Goal: Transaction & Acquisition: Obtain resource

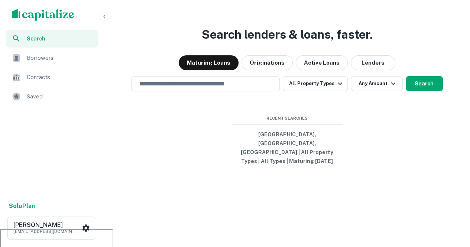
click at [0, 229] on div at bounding box center [0, 229] width 0 height 0
click at [414, 51] on div "Search lenders & loans, faster. Maturing Loans Originations Active Loans Lender…" at bounding box center [287, 123] width 360 height 247
click at [295, 91] on button "All Property Types" at bounding box center [315, 83] width 65 height 15
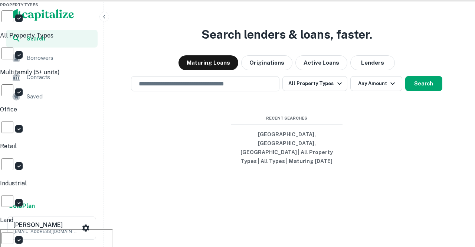
click at [184, 181] on div at bounding box center [237, 123] width 475 height 247
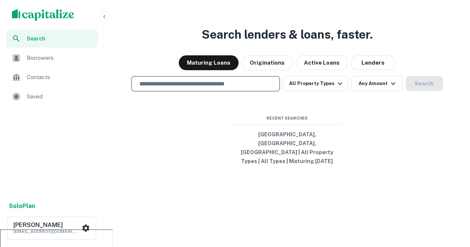
click at [186, 88] on input "text" at bounding box center [205, 83] width 142 height 9
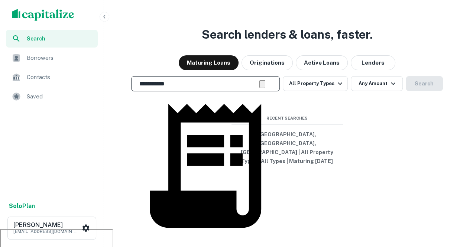
scroll to position [37, 0]
type input "**********"
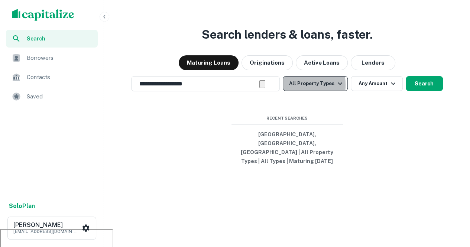
click at [290, 91] on button "All Property Types" at bounding box center [315, 83] width 65 height 15
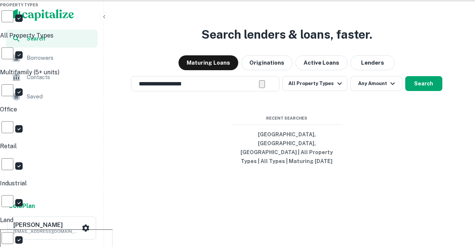
click at [459, 99] on div at bounding box center [237, 123] width 475 height 247
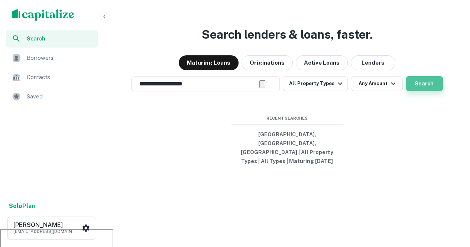
click at [427, 91] on button "Search" at bounding box center [424, 83] width 37 height 15
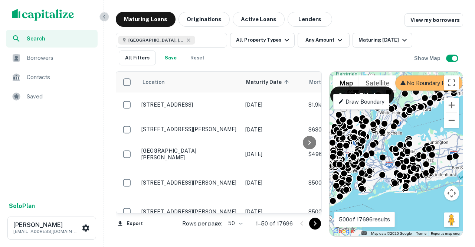
click at [106, 15] on icon "button" at bounding box center [104, 17] width 6 height 6
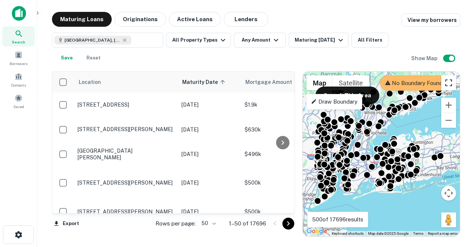
click at [453, 86] on button "Toggle fullscreen view" at bounding box center [449, 82] width 15 height 15
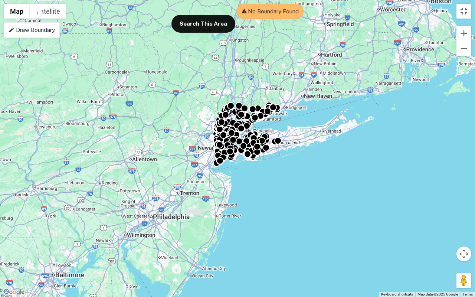
click at [46, 30] on p "Draw Boundary" at bounding box center [32, 30] width 46 height 9
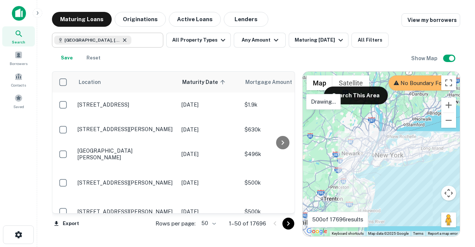
click at [122, 40] on icon at bounding box center [125, 40] width 6 height 6
type input "**********"
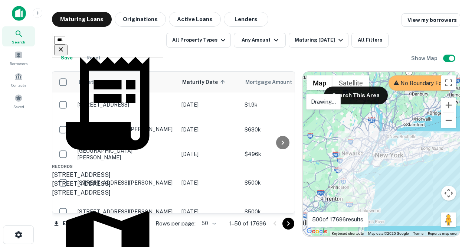
click at [182, 66] on div "Location Maturity Date sorted ascending Mortgage Amount Borrower Name Lender Pu…" at bounding box center [256, 150] width 409 height 171
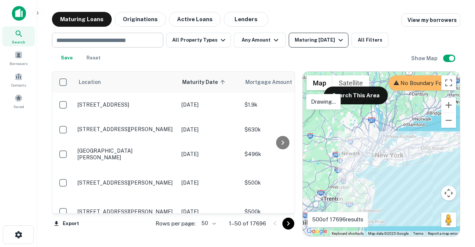
click at [302, 47] on button "Maturing In 6 Months" at bounding box center [319, 40] width 60 height 15
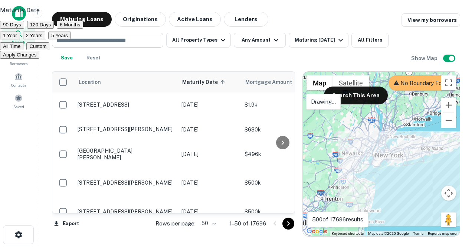
click at [336, 41] on div at bounding box center [237, 123] width 475 height 247
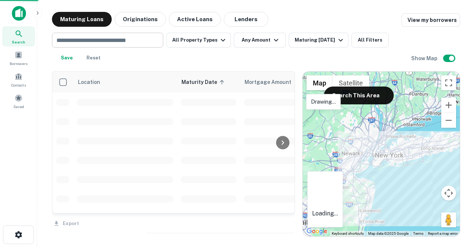
click at [259, 46] on div at bounding box center [237, 123] width 475 height 247
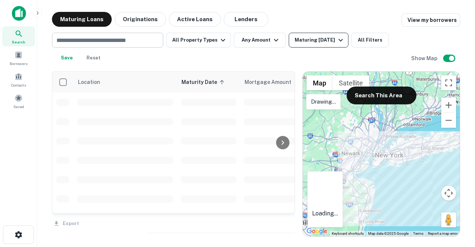
click at [307, 42] on div "Maturing In 6 Months" at bounding box center [320, 40] width 51 height 9
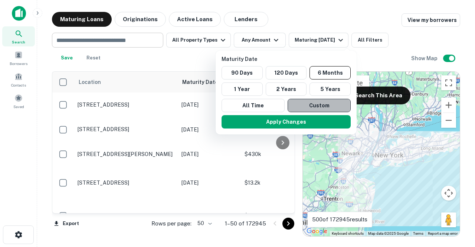
click at [319, 102] on button "Custom" at bounding box center [319, 105] width 63 height 13
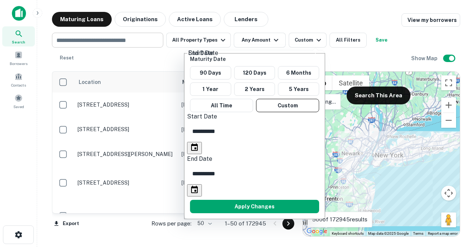
click at [219, 124] on input "**********" at bounding box center [257, 131] width 140 height 21
click at [198, 143] on icon "Choose date, selected date is Mar 13, 2025" at bounding box center [194, 146] width 7 height 7
click at [193, 153] on icon "calendar view is open, switch to year view" at bounding box center [193, 153] width 0 height 0
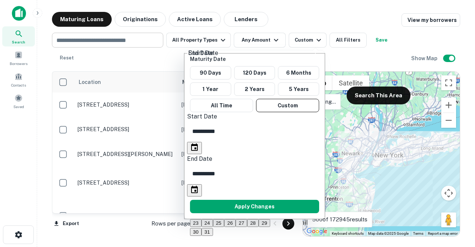
click at [193, 171] on icon "Next month" at bounding box center [193, 171] width 0 height 0
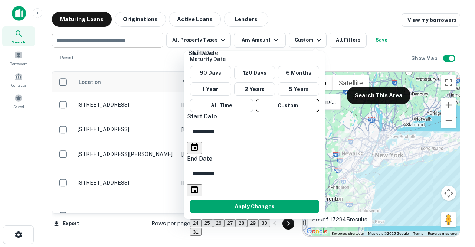
click at [193, 171] on icon "Next month" at bounding box center [193, 171] width 0 height 0
click at [193, 162] on icon "Previous month" at bounding box center [193, 162] width 0 height 0
click at [193, 171] on icon "Next month" at bounding box center [193, 171] width 0 height 0
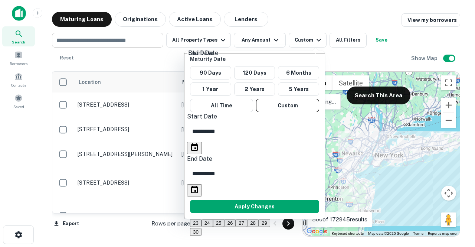
click at [193, 171] on icon "Next month" at bounding box center [193, 171] width 0 height 0
click at [199, 183] on button "1" at bounding box center [194, 187] width 9 height 8
type input "**********"
click at [198, 186] on icon "Choose date, selected date is Sep 9, 2025" at bounding box center [194, 189] width 7 height 7
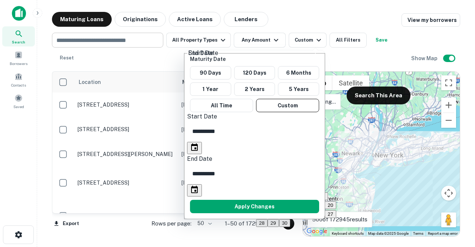
click at [315, 146] on div "September 2025" at bounding box center [296, 142] width 80 height 9
click at [259, 162] on icon "Previous month" at bounding box center [259, 162] width 0 height 0
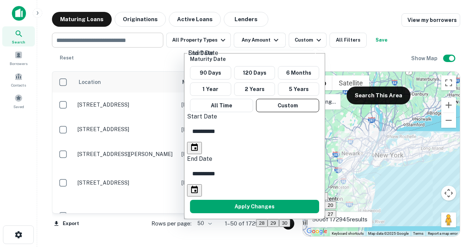
click at [259, 162] on icon "Previous month" at bounding box center [259, 162] width 0 height 0
click at [265, 173] on icon "Next month" at bounding box center [264, 175] width 3 height 4
click at [291, 227] on button "30" at bounding box center [285, 223] width 12 height 8
type input "**********"
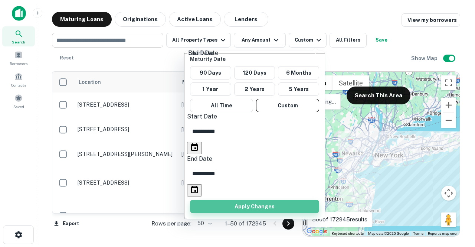
click at [270, 200] on button "Apply Changes" at bounding box center [254, 206] width 129 height 13
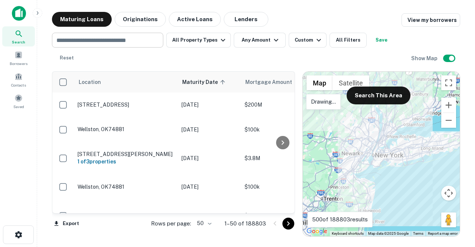
click at [381, 163] on div at bounding box center [381, 154] width 157 height 165
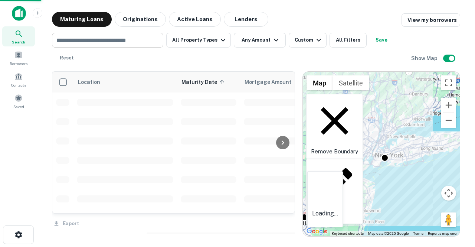
click at [363, 159] on div "Redraw" at bounding box center [334, 191] width 57 height 65
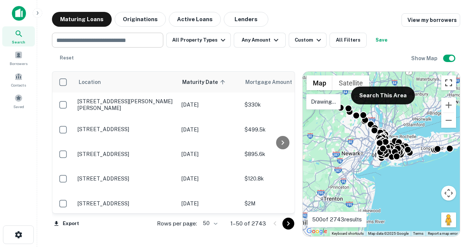
click at [452, 87] on button "Toggle fullscreen view" at bounding box center [449, 82] width 15 height 15
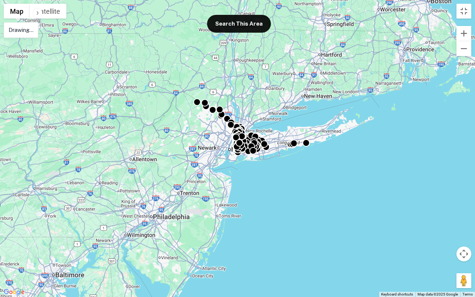
click at [323, 161] on div "To activate drag with keyboard, press Alt + Enter. Once in keyboard drag state,…" at bounding box center [237, 148] width 475 height 297
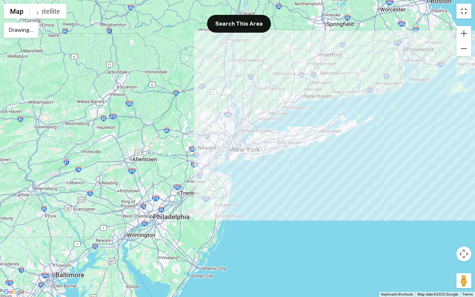
click at [306, 167] on div at bounding box center [237, 148] width 475 height 297
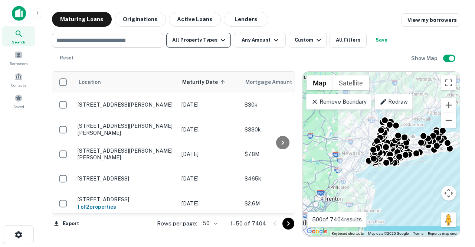
click at [213, 41] on button "All Property Types" at bounding box center [198, 40] width 65 height 15
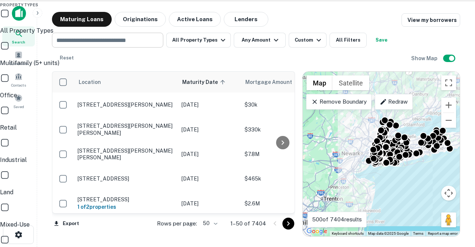
click at [224, 106] on div "Retail" at bounding box center [237, 119] width 475 height 26
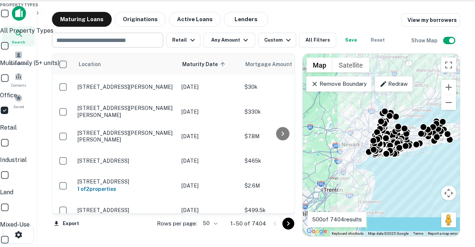
click at [181, 156] on p "Industrial" at bounding box center [237, 160] width 475 height 9
click at [175, 188] on p "Land" at bounding box center [237, 192] width 475 height 9
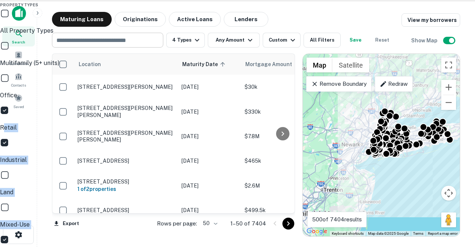
drag, startPoint x: 166, startPoint y: 70, endPoint x: 175, endPoint y: 184, distance: 114.4
click at [175, 184] on div "All Property Types Multifamily (5+ units) Office Retail Industrial Land Mixed-U…" at bounding box center [237, 248] width 475 height 479
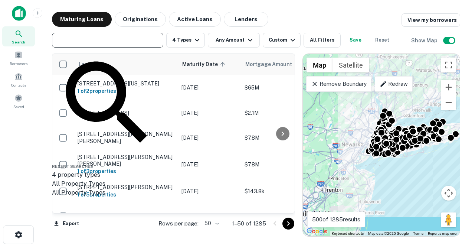
click at [131, 41] on input "text" at bounding box center [107, 40] width 106 height 10
click at [326, 17] on div "Maturing Loans Originations Active Loans Lenders View my borrowers" at bounding box center [256, 19] width 409 height 15
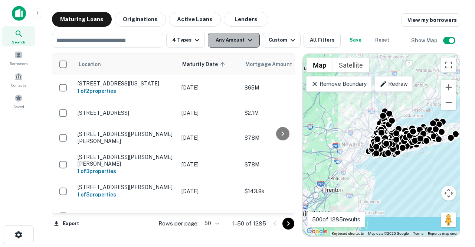
click at [240, 42] on button "Any Amount" at bounding box center [234, 40] width 52 height 15
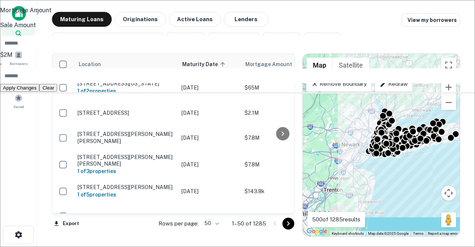
type input "*******"
click at [272, 83] on input "number" at bounding box center [242, 75] width 484 height 15
click at [39, 92] on button "Apply Changes" at bounding box center [19, 88] width 39 height 8
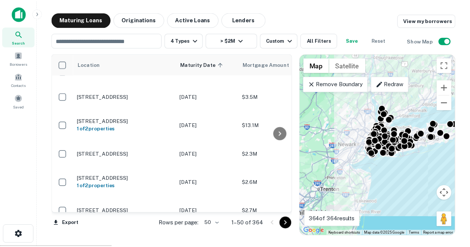
scroll to position [802, 0]
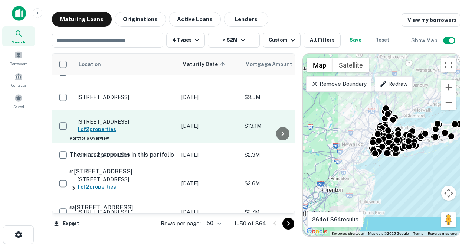
click at [165, 125] on h6 "1 of 2 properties" at bounding box center [126, 129] width 97 height 8
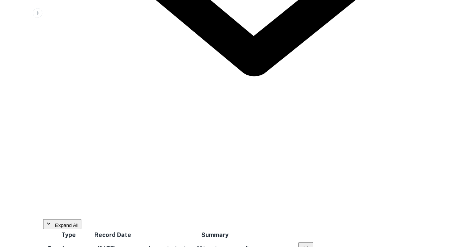
scroll to position [1070, 0]
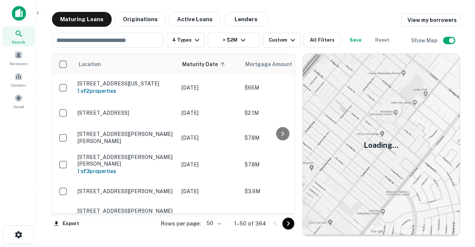
scroll to position [802, 0]
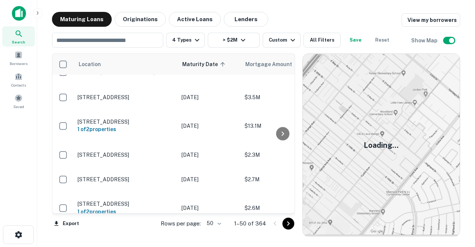
click at [404, 29] on div "​ 4 Types > $2M Custom All Filters Save Reset Show Map" at bounding box center [256, 37] width 409 height 21
click at [290, 39] on icon "button" at bounding box center [293, 40] width 9 height 9
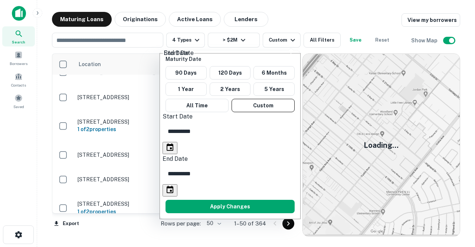
click at [316, 24] on div at bounding box center [237, 123] width 475 height 247
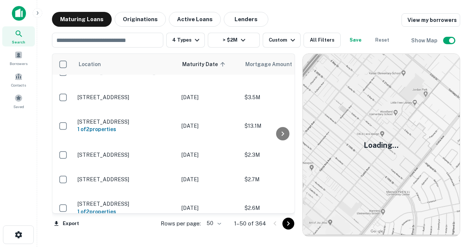
drag, startPoint x: 397, startPoint y: 45, endPoint x: 388, endPoint y: 22, distance: 24.1
click at [388, 22] on div "Maturing Loans Originations Active Loans Lenders View my borrowers" at bounding box center [256, 19] width 409 height 15
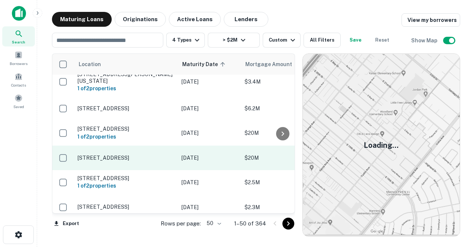
scroll to position [0, 0]
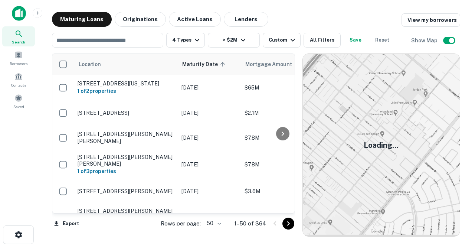
click at [362, 75] on img at bounding box center [381, 145] width 157 height 182
click at [24, 37] on div "Search" at bounding box center [18, 36] width 33 height 20
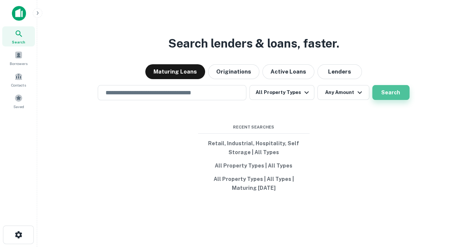
click at [376, 91] on button "Search" at bounding box center [390, 92] width 37 height 15
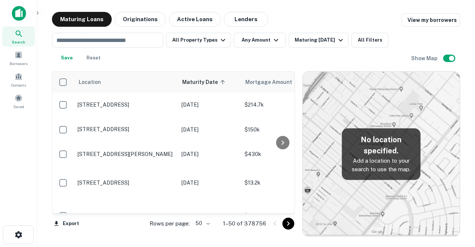
click at [125, 32] on div "​ All Property Types Any Amount Maturing In 1 Year All Filters Save Reset Show …" at bounding box center [256, 46] width 409 height 39
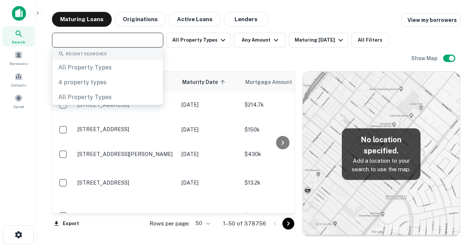
click at [121, 36] on input "text" at bounding box center [107, 40] width 106 height 10
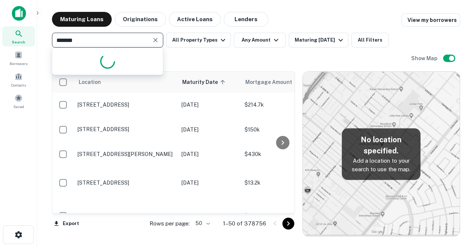
type input "********"
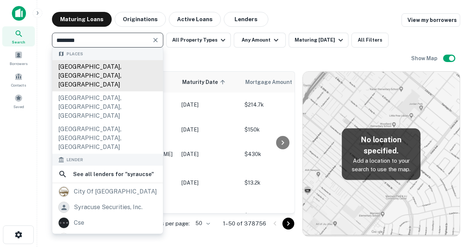
click at [123, 69] on div "[GEOGRAPHIC_DATA], [GEOGRAPHIC_DATA], [GEOGRAPHIC_DATA]" at bounding box center [107, 75] width 111 height 31
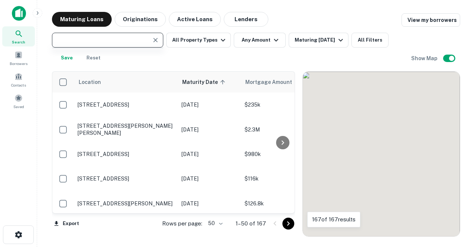
type input "**********"
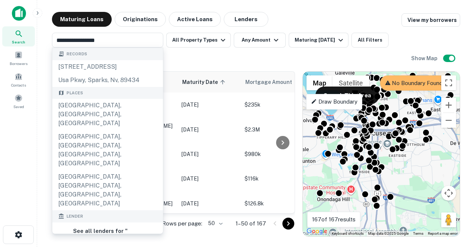
click at [231, 61] on div "**********" at bounding box center [232, 49] width 360 height 33
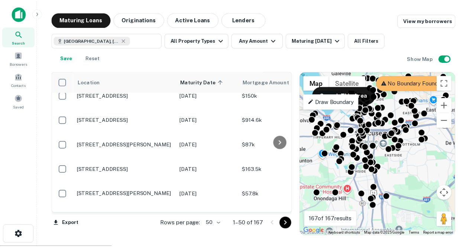
scroll to position [373, 0]
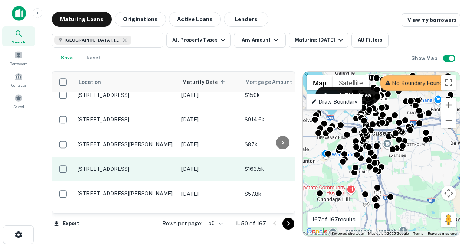
click at [173, 161] on td "428 N Franklin St Syracuse, NY13204" at bounding box center [126, 169] width 104 height 25
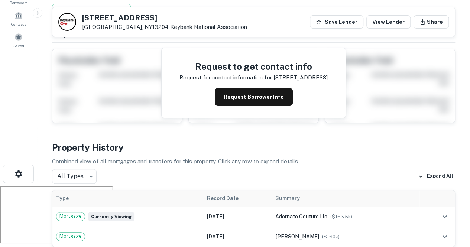
scroll to position [61, 0]
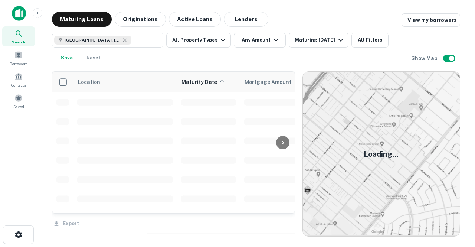
scroll to position [373, 0]
click at [276, 38] on icon "button" at bounding box center [276, 40] width 9 height 9
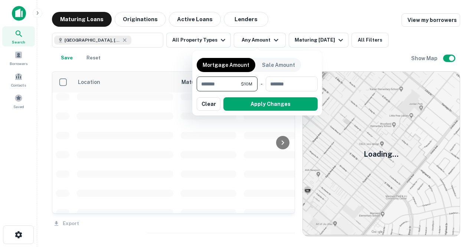
type input "*******"
click at [244, 108] on button "Apply Changes" at bounding box center [271, 103] width 94 height 13
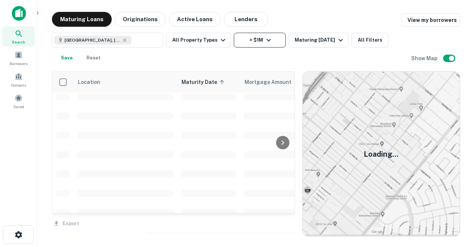
click at [251, 42] on button "> $1M" at bounding box center [260, 40] width 52 height 15
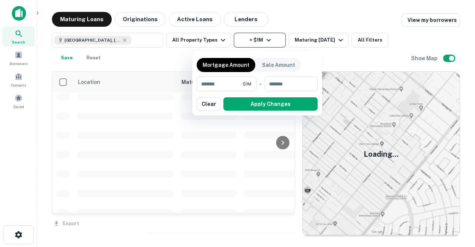
click at [251, 42] on div at bounding box center [237, 123] width 475 height 247
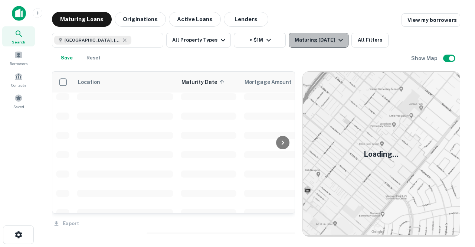
click at [321, 42] on div "Maturing [DATE]" at bounding box center [320, 40] width 51 height 9
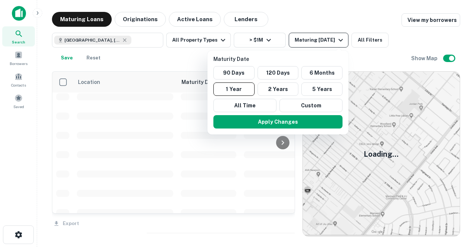
click at [321, 42] on div at bounding box center [237, 123] width 475 height 247
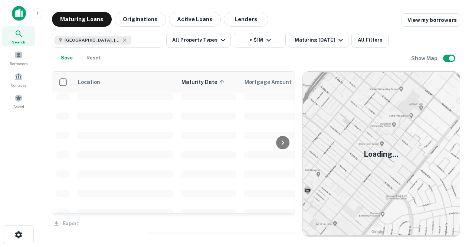
click at [342, 66] on div "Location Maturity Date sorted ascending Mortgage Amount Borrower Name Lender Pu…" at bounding box center [256, 150] width 409 height 171
click at [92, 63] on button "Reset" at bounding box center [94, 58] width 24 height 15
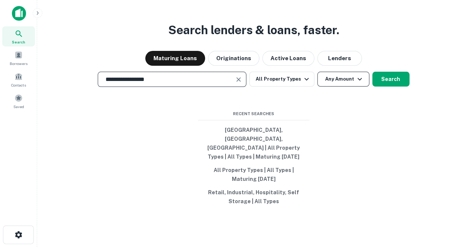
type input "**********"
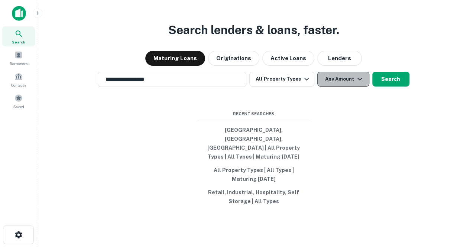
click at [350, 87] on button "Any Amount" at bounding box center [343, 79] width 52 height 15
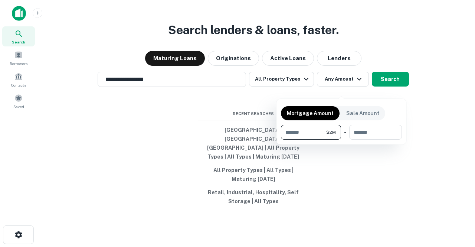
type input "*******"
click at [400, 94] on div at bounding box center [237, 123] width 475 height 247
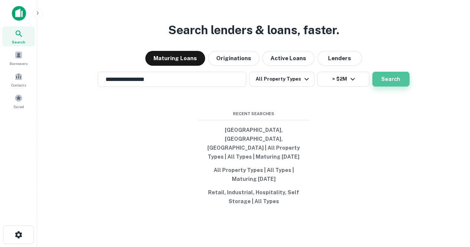
click at [386, 87] on button "Search" at bounding box center [390, 79] width 37 height 15
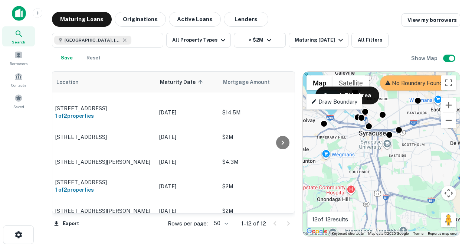
scroll to position [38, 24]
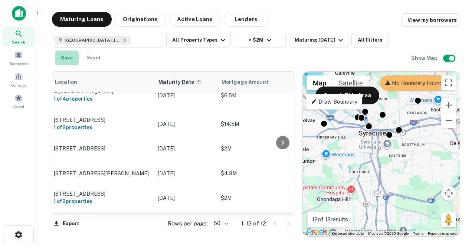
click at [66, 56] on button "Save" at bounding box center [67, 58] width 24 height 15
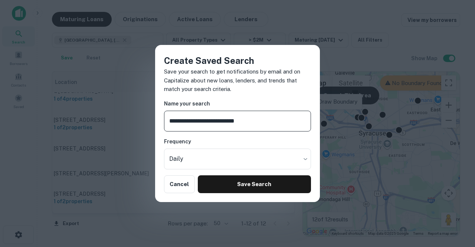
click at [237, 120] on input "**********" at bounding box center [237, 121] width 147 height 21
click at [272, 125] on input "**********" at bounding box center [237, 121] width 147 height 21
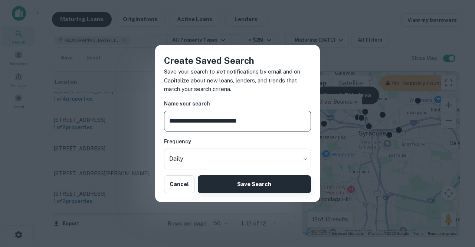
type input "**********"
click at [252, 182] on button "Save Search" at bounding box center [254, 184] width 113 height 18
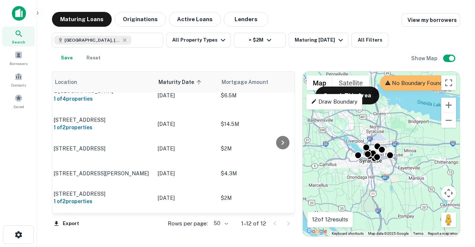
drag, startPoint x: 343, startPoint y: 162, endPoint x: 367, endPoint y: 166, distance: 24.6
click at [367, 166] on div "To activate drag with keyboard, press Alt + Enter. Once in keyboard drag state,…" at bounding box center [381, 154] width 157 height 165
click at [350, 102] on p "Draw Boundary" at bounding box center [334, 101] width 46 height 9
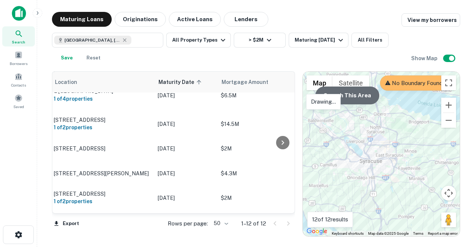
click at [372, 100] on button "Search This Area" at bounding box center [348, 96] width 64 height 18
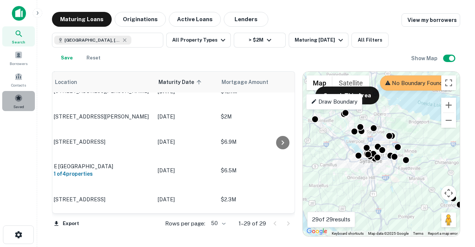
click at [21, 98] on span at bounding box center [18, 98] width 8 height 8
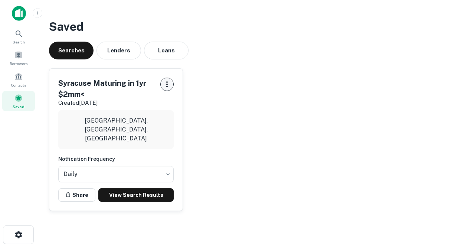
click at [164, 78] on button "button" at bounding box center [166, 84] width 13 height 13
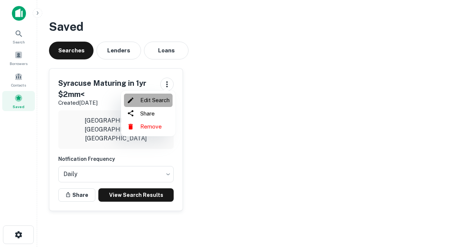
click at [156, 101] on li "Edit Search" at bounding box center [148, 100] width 49 height 13
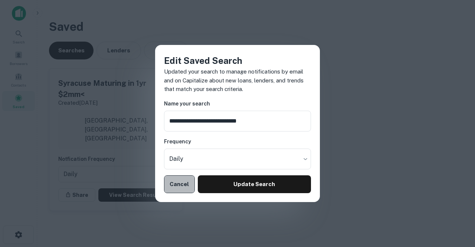
click at [178, 186] on button "Cancel" at bounding box center [179, 184] width 31 height 18
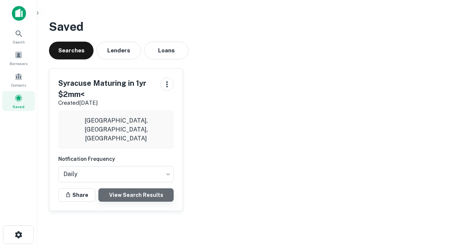
click at [126, 194] on link "View Search Results" at bounding box center [135, 194] width 75 height 13
click at [168, 84] on icon "button" at bounding box center [166, 84] width 1 height 6
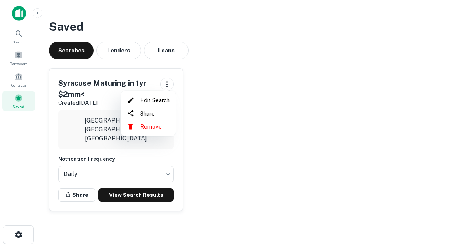
click at [97, 87] on div at bounding box center [237, 123] width 475 height 247
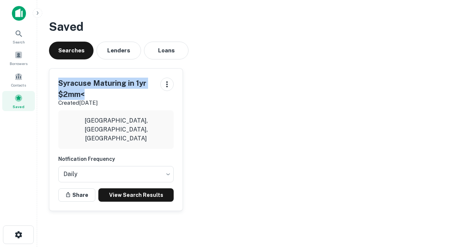
drag, startPoint x: 95, startPoint y: 93, endPoint x: 38, endPoint y: 81, distance: 58.8
click at [38, 81] on main "Saved Searches Lenders Loans Syracuse Maturing in 1yr $2mm< Created Sep 9th, 20…" at bounding box center [256, 123] width 438 height 247
copy h5 "Syracuse Maturing in 1yr $2mm<"
click at [168, 86] on icon "button" at bounding box center [167, 84] width 9 height 9
click at [156, 127] on li "Remove" at bounding box center [148, 126] width 49 height 13
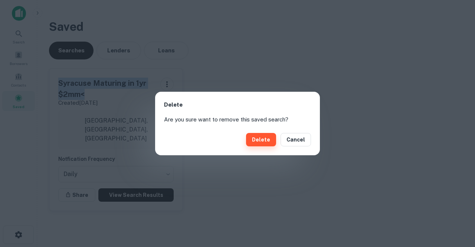
click at [271, 141] on button "Delete" at bounding box center [261, 139] width 30 height 13
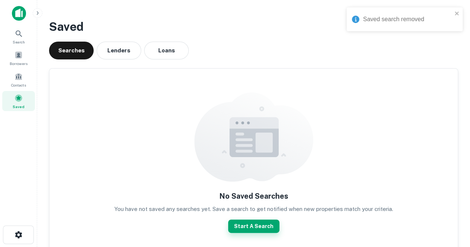
click at [251, 222] on button "Start A Search" at bounding box center [253, 226] width 51 height 13
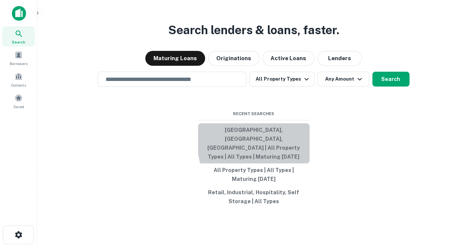
click at [296, 146] on button "[GEOGRAPHIC_DATA], [GEOGRAPHIC_DATA], [GEOGRAPHIC_DATA] | All Property Types | …" at bounding box center [253, 143] width 111 height 40
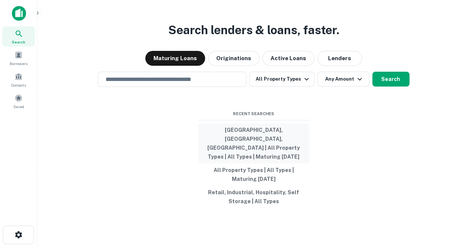
type input "**********"
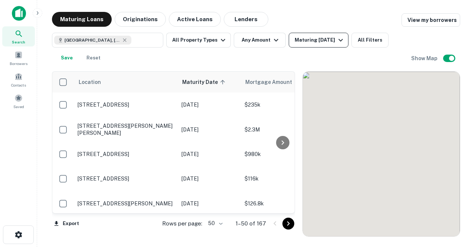
scroll to position [38, 0]
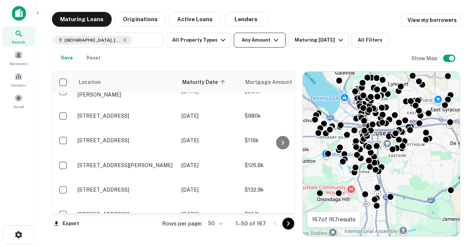
click at [250, 37] on button "Any Amount" at bounding box center [260, 40] width 52 height 15
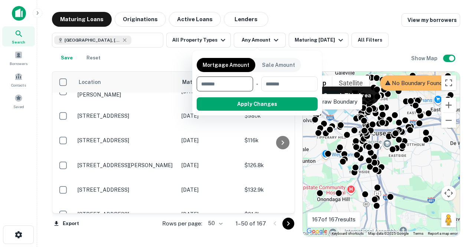
click at [236, 82] on input "number" at bounding box center [222, 84] width 51 height 15
type input "*"
type input "*******"
click at [250, 101] on button "Apply Changes" at bounding box center [271, 103] width 94 height 13
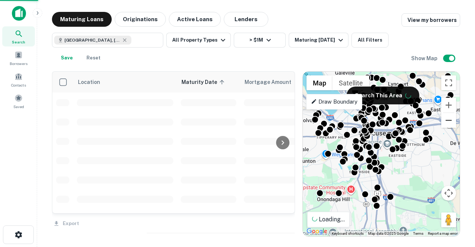
click at [452, 116] on button "Zoom out" at bounding box center [449, 120] width 15 height 15
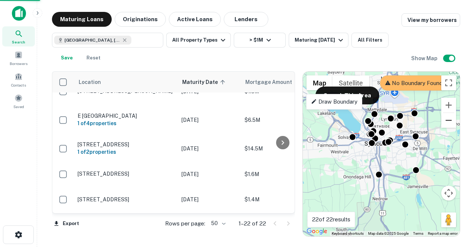
click at [451, 125] on button "Zoom out" at bounding box center [449, 120] width 15 height 15
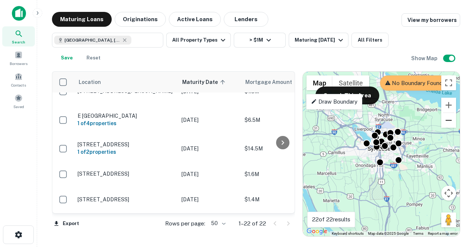
click at [449, 122] on button "Zoom out" at bounding box center [449, 120] width 15 height 15
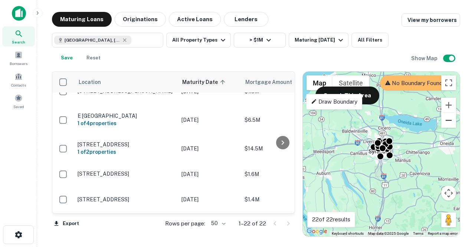
click at [449, 122] on button "Zoom out" at bounding box center [449, 120] width 15 height 15
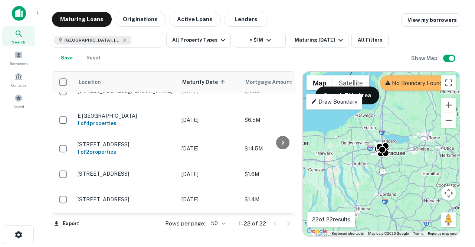
click at [357, 104] on p "Draw Boundary" at bounding box center [334, 101] width 46 height 9
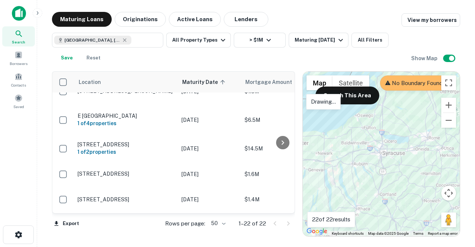
drag, startPoint x: 396, startPoint y: 141, endPoint x: 391, endPoint y: 139, distance: 5.3
click at [391, 139] on div at bounding box center [381, 154] width 157 height 165
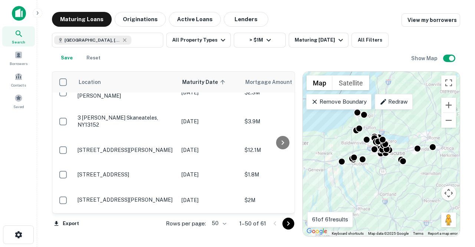
click at [396, 100] on p "Redraw" at bounding box center [394, 101] width 28 height 9
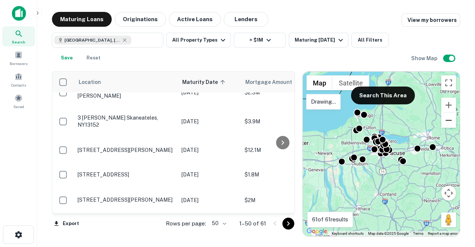
click at [453, 124] on button "Zoom out" at bounding box center [449, 120] width 15 height 15
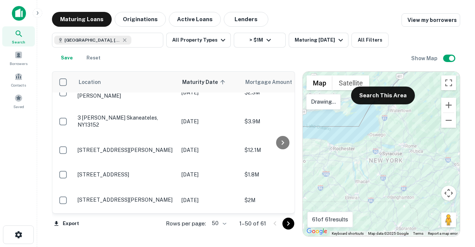
drag, startPoint x: 388, startPoint y: 133, endPoint x: 385, endPoint y: 128, distance: 6.0
click at [385, 128] on div at bounding box center [381, 154] width 157 height 165
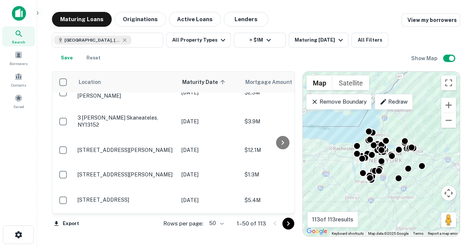
click at [401, 105] on p "Redraw" at bounding box center [394, 101] width 28 height 9
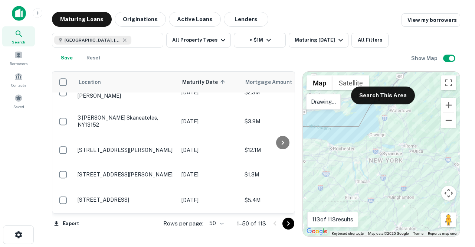
click at [382, 130] on div at bounding box center [381, 154] width 157 height 165
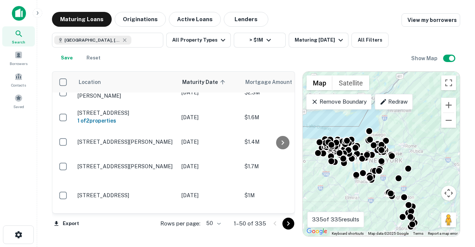
click at [337, 101] on p "Remove Boundary" at bounding box center [338, 101] width 55 height 9
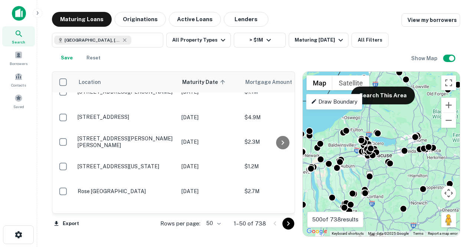
click at [337, 102] on p "Draw Boundary" at bounding box center [334, 101] width 46 height 9
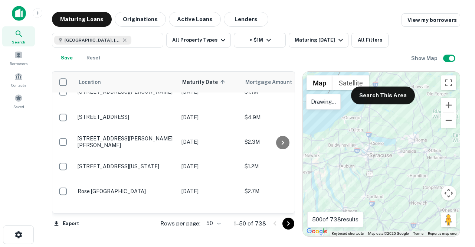
click at [395, 147] on div at bounding box center [381, 154] width 157 height 165
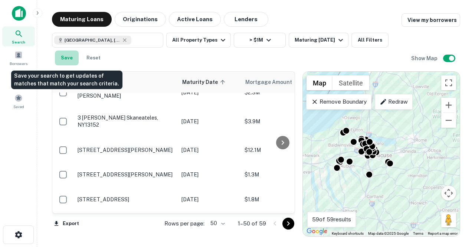
click at [73, 55] on button "Save" at bounding box center [67, 58] width 24 height 15
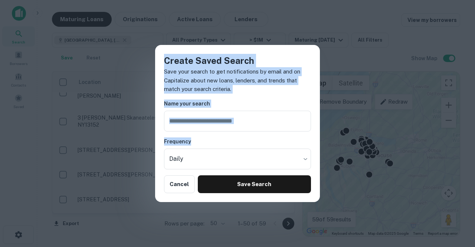
drag, startPoint x: 73, startPoint y: 55, endPoint x: 220, endPoint y: 140, distance: 169.9
click at [220, 140] on div "Create Saved Search Save your search to get notifications by email and on Capit…" at bounding box center [237, 123] width 475 height 247
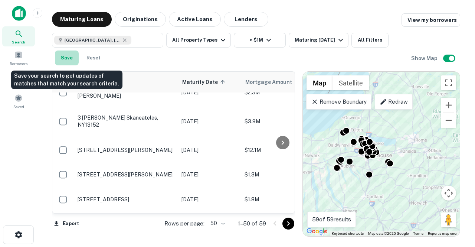
click at [70, 61] on button "Save" at bounding box center [67, 58] width 24 height 15
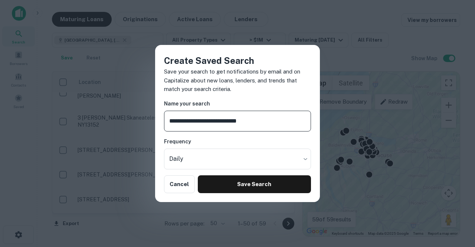
drag, startPoint x: 212, startPoint y: 130, endPoint x: 250, endPoint y: 124, distance: 39.0
click at [250, 124] on input "**********" at bounding box center [237, 121] width 147 height 21
click at [244, 118] on input "**********" at bounding box center [237, 121] width 147 height 21
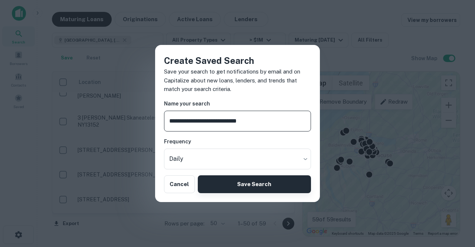
type input "**********"
click at [250, 182] on button "Save Search" at bounding box center [254, 184] width 113 height 18
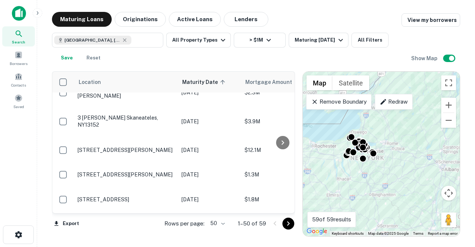
click at [405, 99] on p "Redraw" at bounding box center [394, 101] width 28 height 9
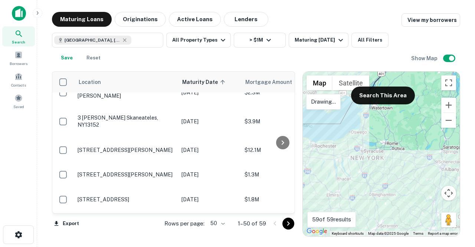
drag, startPoint x: 392, startPoint y: 200, endPoint x: 349, endPoint y: 126, distance: 85.8
click at [338, 126] on div at bounding box center [381, 154] width 157 height 165
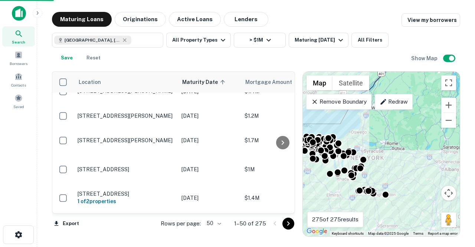
click at [388, 106] on div "Redraw" at bounding box center [394, 102] width 38 height 16
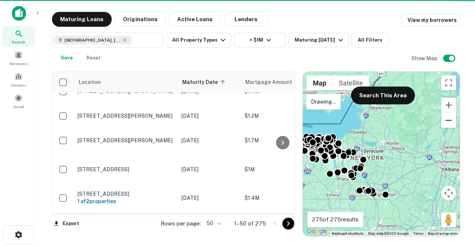
click at [452, 121] on button "Zoom out" at bounding box center [449, 120] width 15 height 15
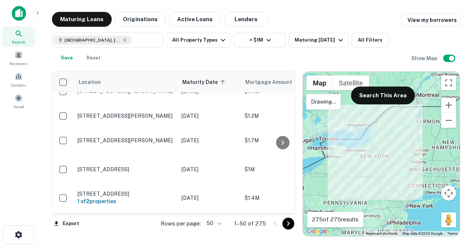
drag, startPoint x: 389, startPoint y: 176, endPoint x: 371, endPoint y: 175, distance: 18.3
click at [371, 175] on div at bounding box center [381, 154] width 157 height 165
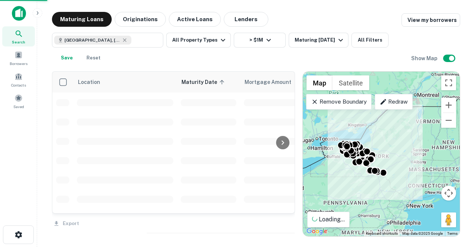
click at [400, 100] on p "Redraw" at bounding box center [394, 101] width 28 height 9
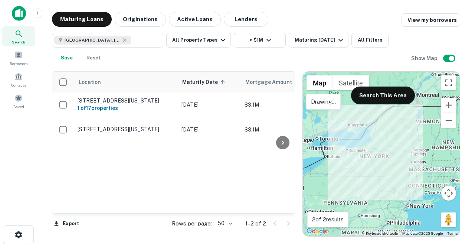
drag, startPoint x: 388, startPoint y: 175, endPoint x: 376, endPoint y: 179, distance: 12.6
click at [376, 179] on div at bounding box center [381, 154] width 157 height 165
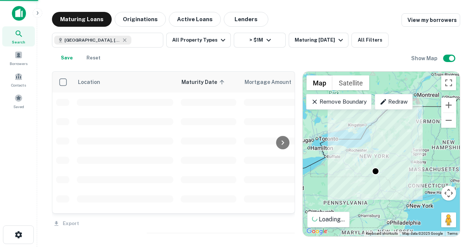
click at [389, 96] on div "Redraw" at bounding box center [394, 102] width 38 height 16
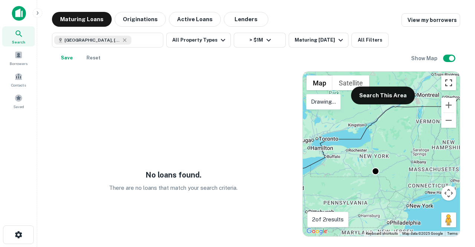
click at [448, 85] on button "Toggle fullscreen view" at bounding box center [449, 82] width 15 height 15
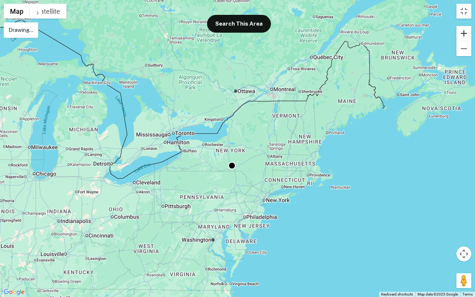
click at [466, 34] on button "Zoom in" at bounding box center [464, 33] width 15 height 15
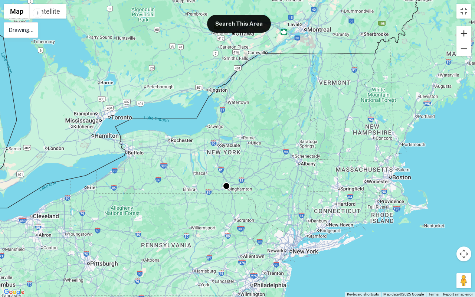
click at [466, 34] on button "Zoom in" at bounding box center [464, 33] width 15 height 15
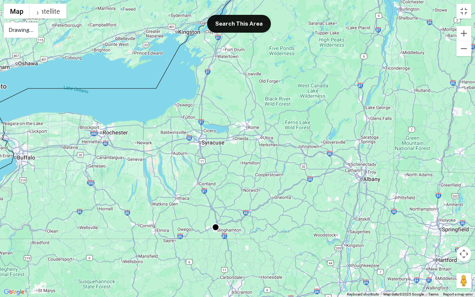
click at [82, 114] on div "To activate drag with keyboard, press Alt + Enter. Once in keyboard drag state,…" at bounding box center [237, 148] width 475 height 297
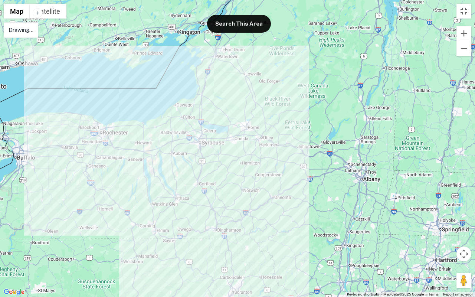
click at [82, 111] on div at bounding box center [237, 148] width 475 height 297
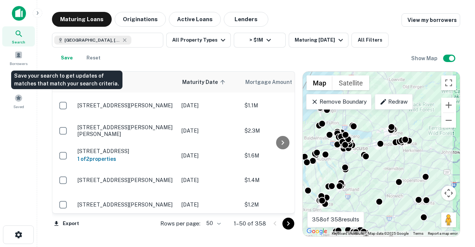
click at [69, 59] on button "Save" at bounding box center [67, 58] width 24 height 15
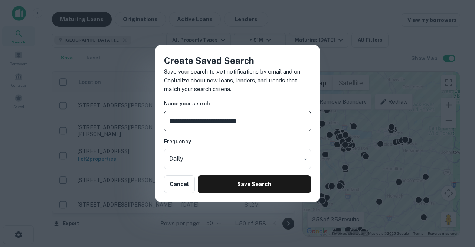
click at [178, 122] on input "**********" at bounding box center [237, 121] width 147 height 21
type input "**********"
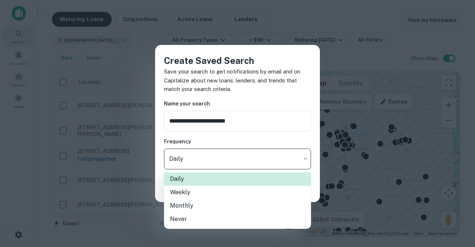
click at [214, 158] on body "Search Borrowers Contacts Saved Maturing Loans Originations Active Loans Lender…" at bounding box center [237, 123] width 475 height 247
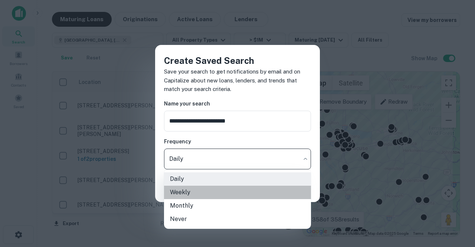
click at [216, 191] on li "Weekly" at bounding box center [237, 192] width 147 height 13
type input "******"
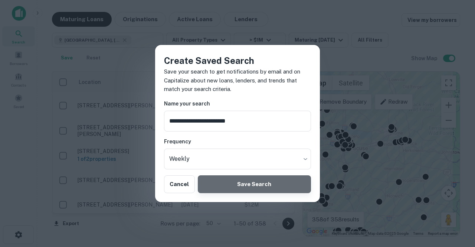
click at [245, 181] on button "Save Search" at bounding box center [254, 184] width 113 height 18
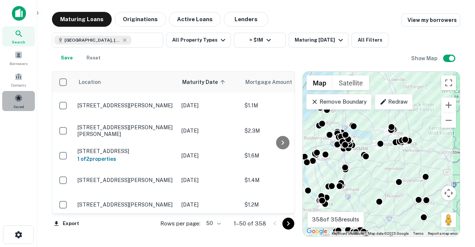
click at [29, 103] on div "Saved" at bounding box center [18, 101] width 33 height 20
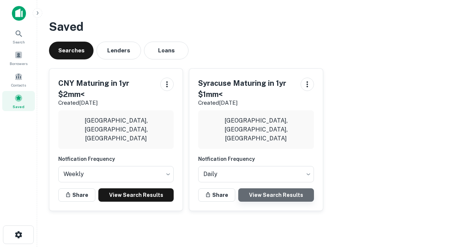
click at [287, 191] on link "View Search Results" at bounding box center [275, 194] width 75 height 13
click at [164, 86] on icon "button" at bounding box center [167, 84] width 9 height 9
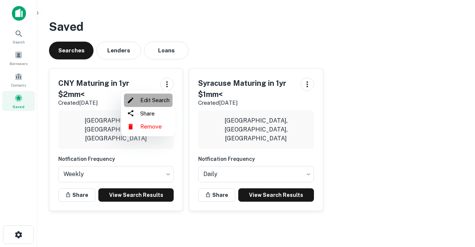
click at [160, 95] on li "Edit Search" at bounding box center [148, 100] width 49 height 13
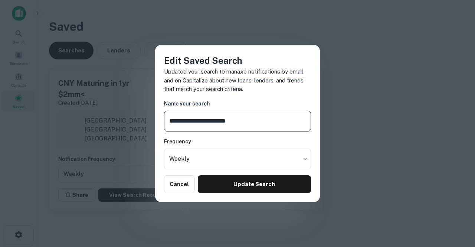
click at [232, 121] on input "**********" at bounding box center [237, 121] width 147 height 21
type input "**********"
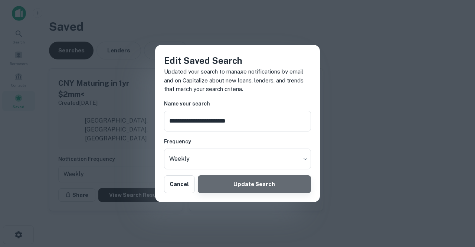
click at [239, 181] on button "Update Search" at bounding box center [254, 184] width 113 height 18
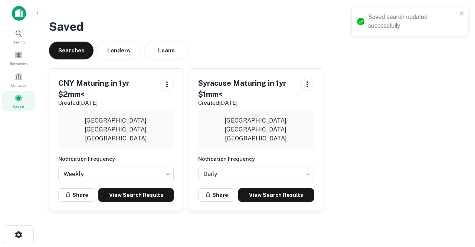
click at [129, 134] on div "Syracuse, NY, USA" at bounding box center [116, 129] width 116 height 39
click at [163, 78] on button "button" at bounding box center [166, 84] width 13 height 13
click at [163, 79] on div at bounding box center [237, 123] width 475 height 247
click at [163, 79] on button "button" at bounding box center [166, 84] width 13 height 13
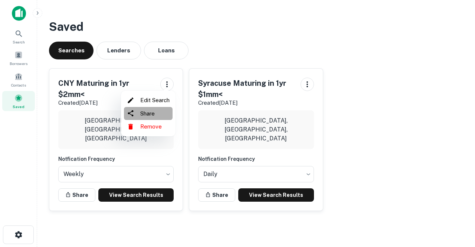
click at [161, 116] on li "Share" at bounding box center [148, 113] width 49 height 13
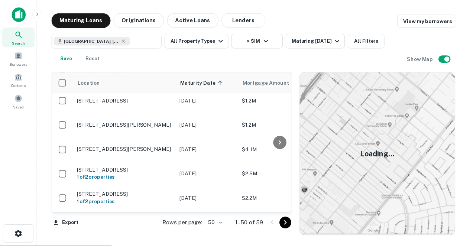
scroll to position [1138, 0]
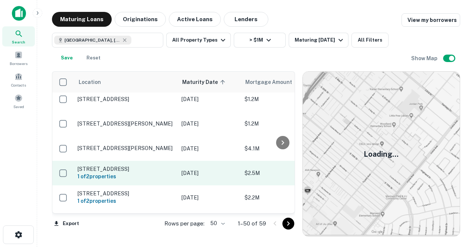
click at [227, 169] on p "Jun 22, 2026" at bounding box center [210, 173] width 56 height 8
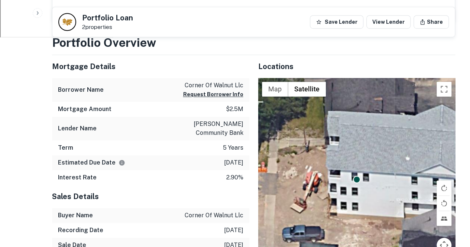
scroll to position [261, 0]
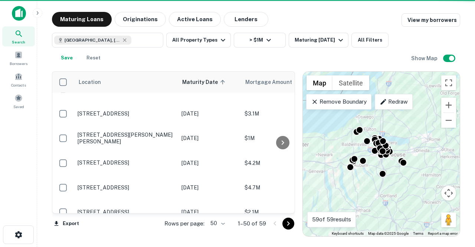
scroll to position [623, 0]
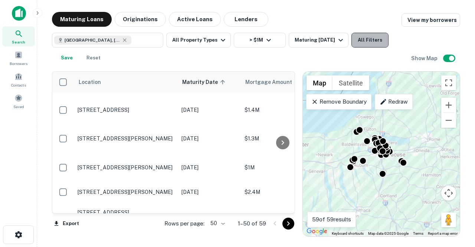
click at [367, 40] on button "All Filters" at bounding box center [370, 40] width 37 height 15
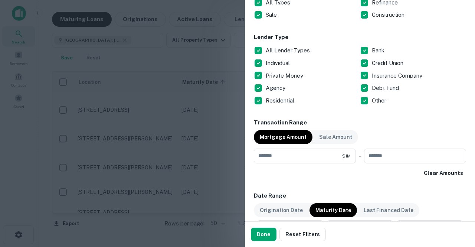
scroll to position [269, 0]
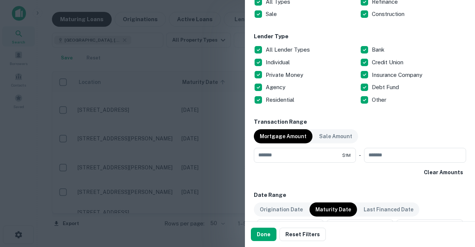
click at [285, 46] on p "All Lender Types" at bounding box center [289, 49] width 46 height 9
click at [380, 85] on p "Debt Fund" at bounding box center [386, 87] width 29 height 9
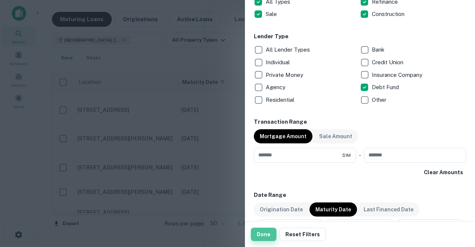
click at [262, 230] on button "Done" at bounding box center [264, 234] width 26 height 13
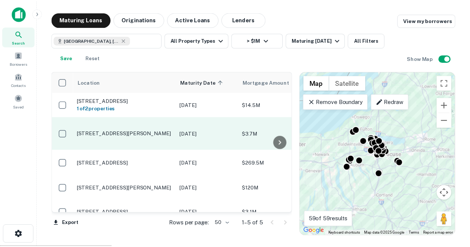
scroll to position [9, 0]
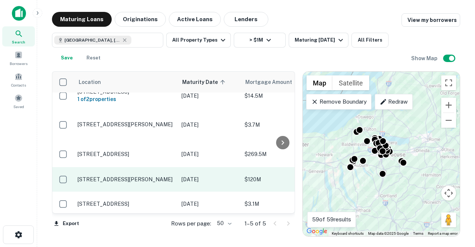
click at [229, 177] on td "Apr 21, 2026" at bounding box center [209, 179] width 63 height 25
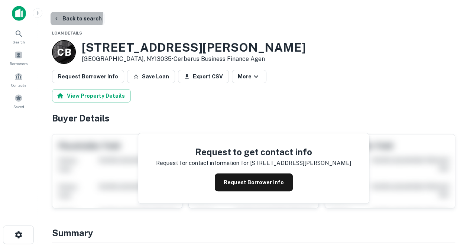
click at [53, 16] on icon "button" at bounding box center [56, 19] width 6 height 6
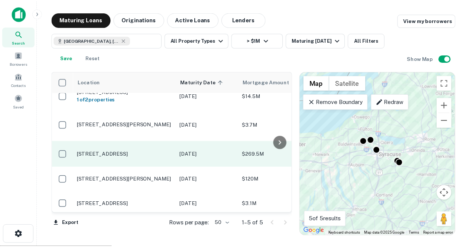
scroll to position [9, 0]
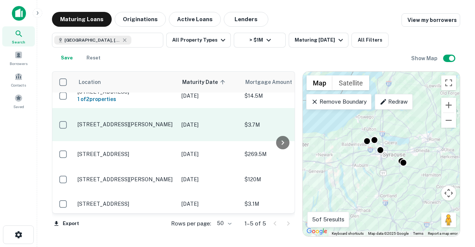
click at [223, 121] on p "Dec 31, 2025" at bounding box center [210, 125] width 56 height 8
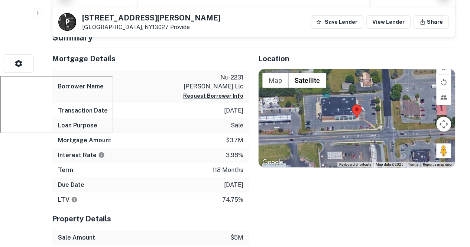
scroll to position [172, 0]
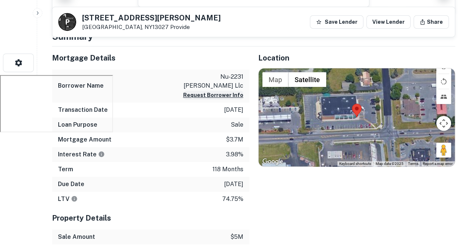
click at [210, 91] on button "Request Borrower Info" at bounding box center [213, 95] width 60 height 9
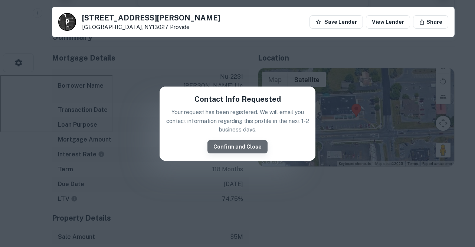
click at [240, 147] on button "Confirm and Close" at bounding box center [238, 146] width 60 height 13
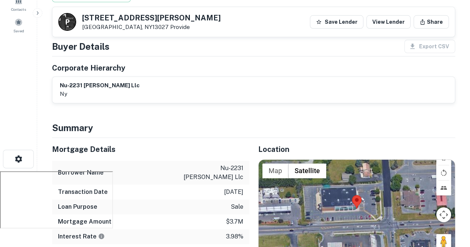
scroll to position [0, 0]
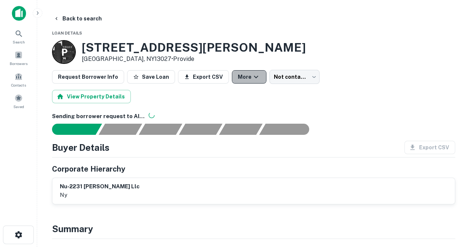
click at [251, 75] on icon "button" at bounding box center [255, 76] width 9 height 9
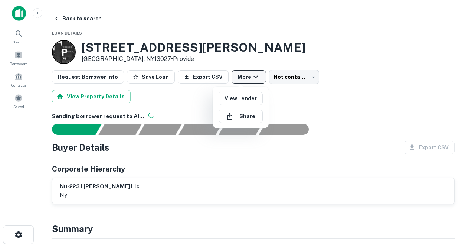
click at [249, 75] on div at bounding box center [237, 123] width 475 height 247
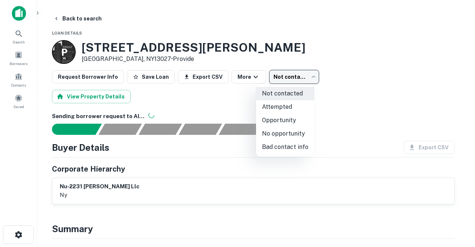
click at [296, 73] on body "Search Borrowers Contacts Saved Back to search Loan Details P 2231 Downer Stree…" at bounding box center [237, 123] width 475 height 247
click at [296, 73] on div at bounding box center [237, 123] width 475 height 247
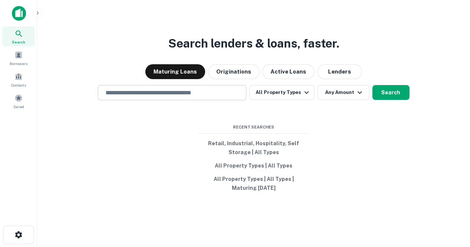
click at [201, 100] on div "​" at bounding box center [172, 92] width 149 height 15
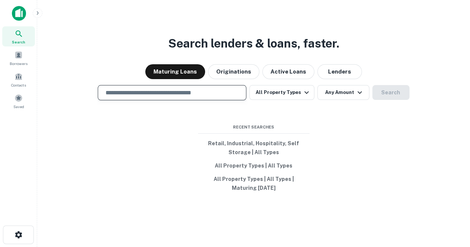
type input "*"
click at [188, 91] on input "text" at bounding box center [172, 92] width 142 height 9
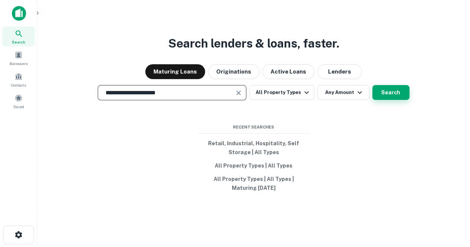
type input "**********"
click at [395, 92] on button "Search" at bounding box center [390, 92] width 37 height 15
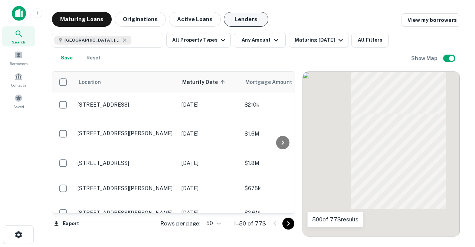
click at [230, 17] on button "Lenders" at bounding box center [246, 19] width 45 height 15
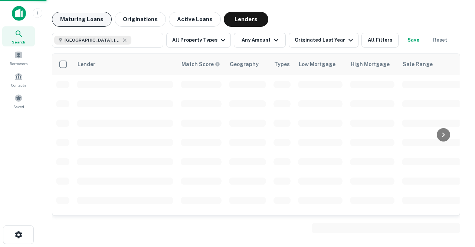
click at [103, 22] on button "Maturing Loans" at bounding box center [82, 19] width 60 height 15
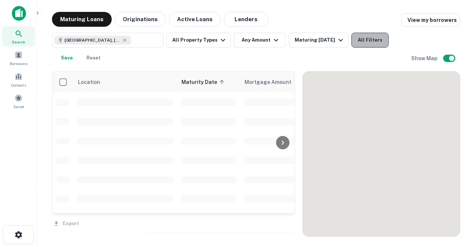
click at [369, 37] on button "All Filters" at bounding box center [370, 40] width 37 height 15
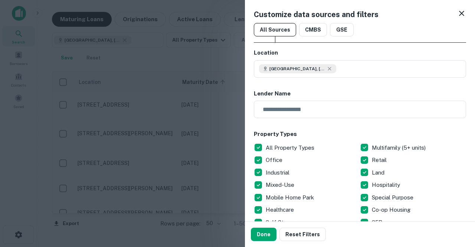
click at [279, 143] on p "All Property Types" at bounding box center [291, 147] width 50 height 9
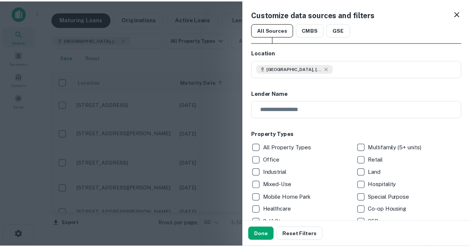
scroll to position [39, 0]
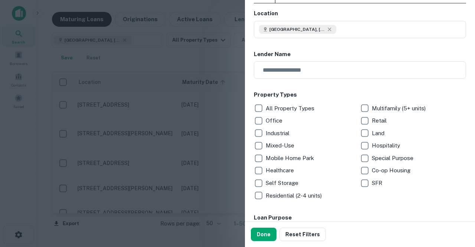
click at [376, 131] on p "Land" at bounding box center [379, 133] width 14 height 9
click at [265, 237] on button "Done" at bounding box center [264, 234] width 26 height 13
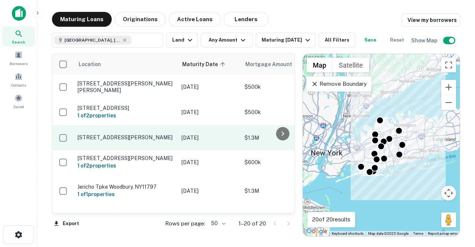
click at [225, 137] on p "Oct 19, 2025" at bounding box center [210, 138] width 56 height 8
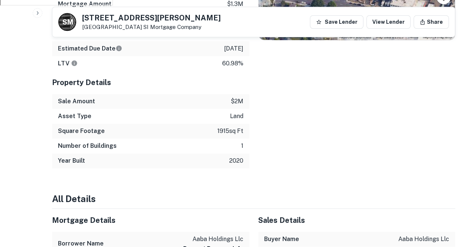
scroll to position [445, 0]
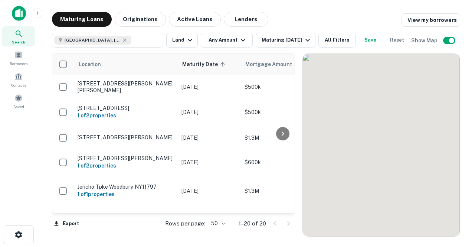
scroll to position [40, 0]
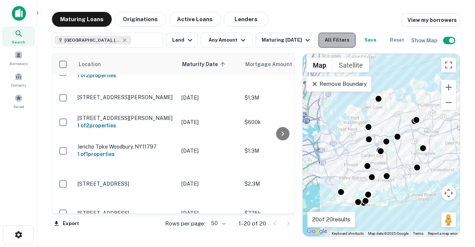
click at [348, 44] on button "All Filters" at bounding box center [337, 40] width 37 height 15
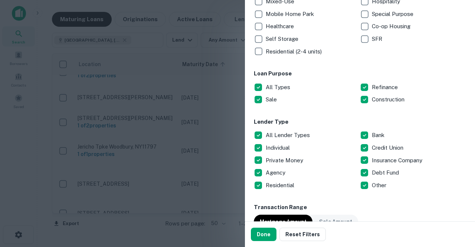
scroll to position [200, 0]
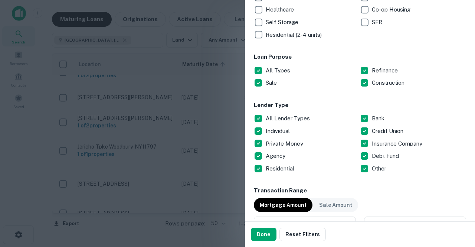
click at [296, 117] on p "All Lender Types" at bounding box center [289, 118] width 46 height 9
click at [290, 140] on p "Private Money" at bounding box center [285, 143] width 39 height 9
click at [282, 128] on p "Individual" at bounding box center [279, 131] width 26 height 9
click at [374, 153] on p "Debt Fund" at bounding box center [386, 156] width 29 height 9
click at [373, 168] on p "Other" at bounding box center [380, 168] width 16 height 9
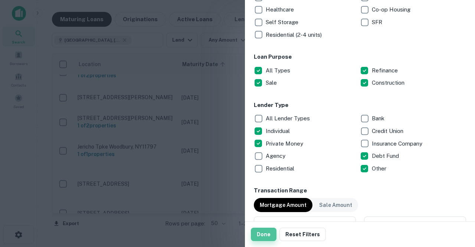
click at [262, 235] on button "Done" at bounding box center [264, 234] width 26 height 13
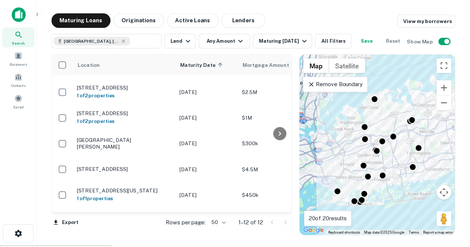
scroll to position [163, 0]
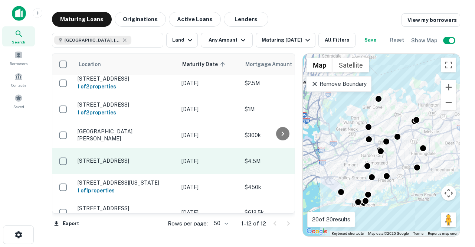
click td "May 19, 2026"
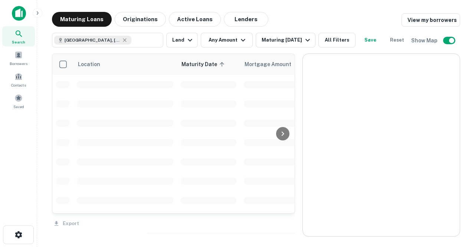
scroll to position [163, 0]
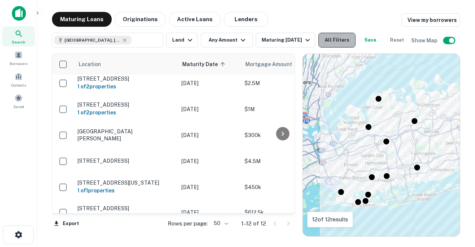
click button "All Filters"
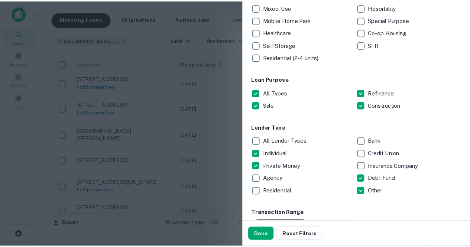
scroll to position [177, 0]
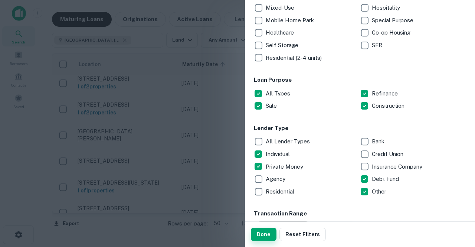
click button "Done"
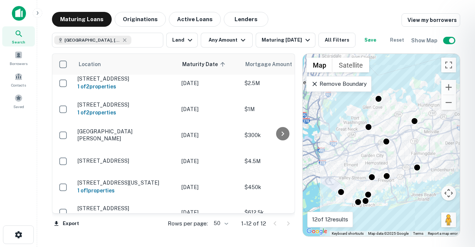
click div
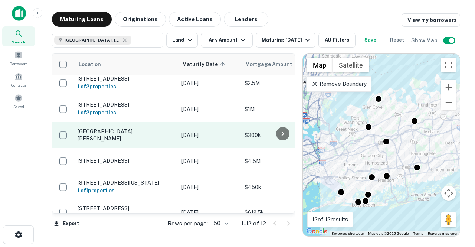
click p "Apr 30, 2026"
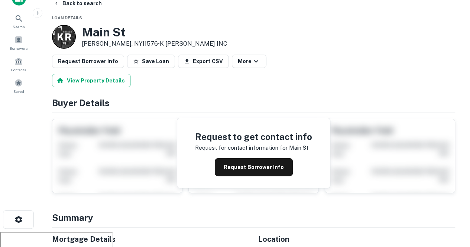
scroll to position [15, 0]
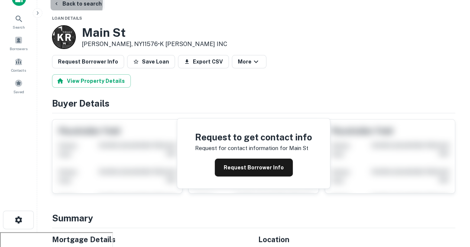
click icon "button"
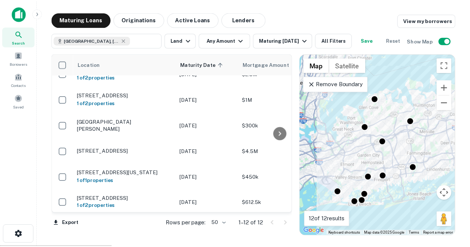
scroll to position [180, 0]
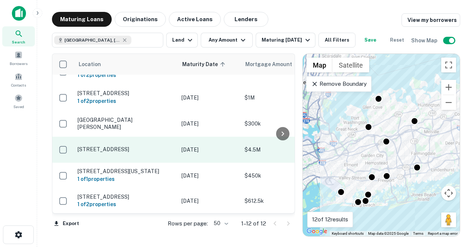
click p "135 E Park Ave Long Beach, NY11561"
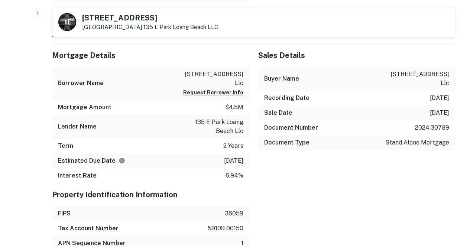
scroll to position [427, 0]
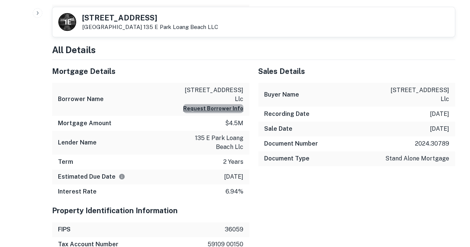
click button "Request Borrower Info"
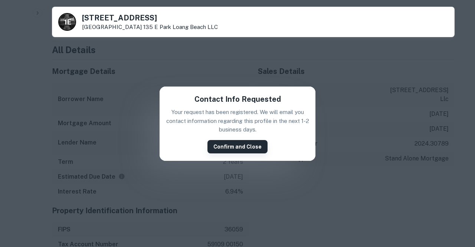
click button "Confirm and Close"
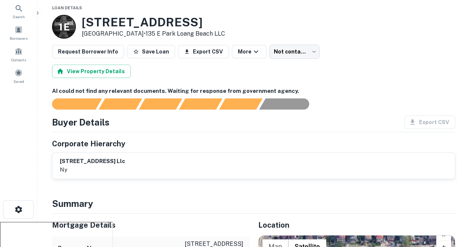
scroll to position [4, 0]
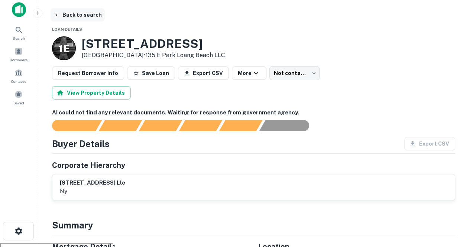
click icon "button"
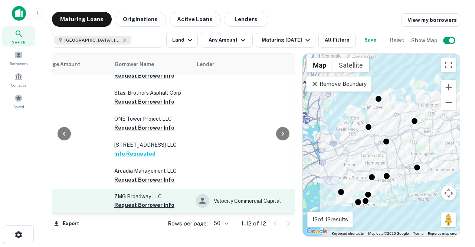
scroll to position [180, 212]
click button "Request Borrower Info"
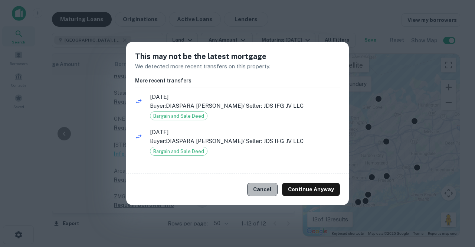
click button "Cancel"
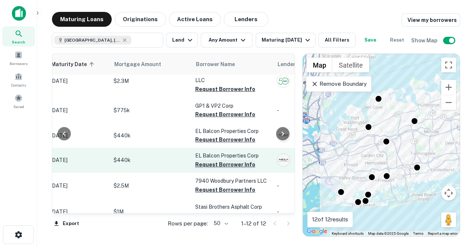
scroll to position [61, 131]
click button "Request Borrower Info"
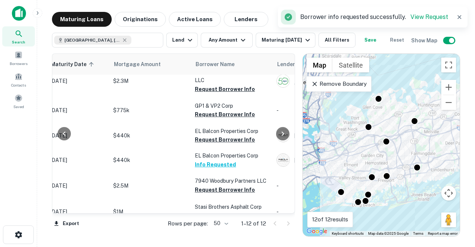
click div "Borrower info requested successfully. View Request"
click link "View Request"
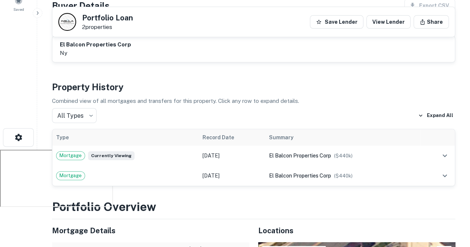
scroll to position [98, 0]
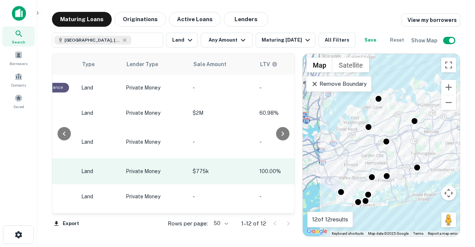
scroll to position [0, 551]
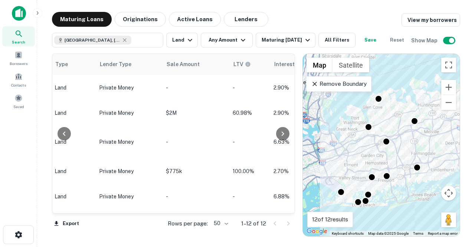
click at [281, 66] on div at bounding box center [283, 133] width 15 height 159
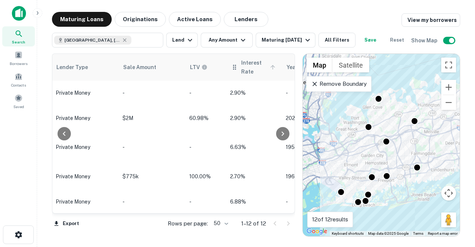
scroll to position [7, 594]
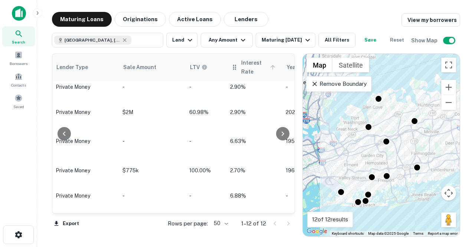
click at [244, 63] on span "Interest Rate" at bounding box center [259, 67] width 36 height 18
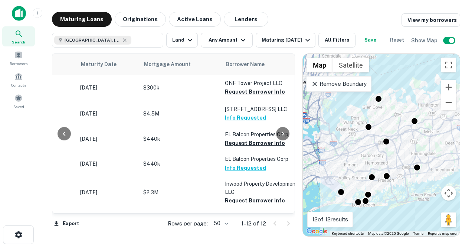
scroll to position [0, 103]
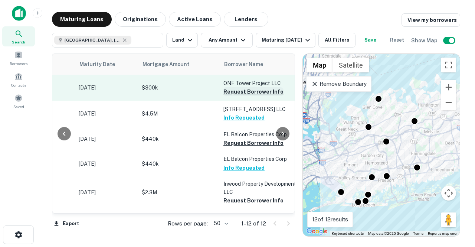
click at [256, 92] on button "Request Borrower Info" at bounding box center [254, 91] width 60 height 9
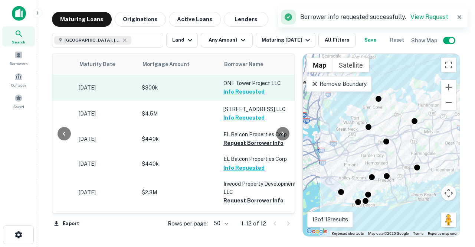
click at [256, 92] on button "Info Requested" at bounding box center [244, 91] width 41 height 9
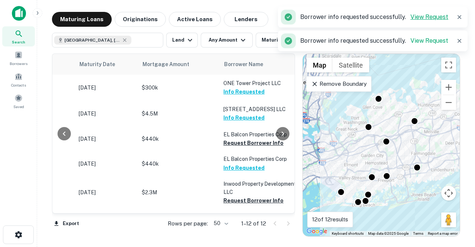
click at [437, 18] on link "View Request" at bounding box center [430, 16] width 38 height 7
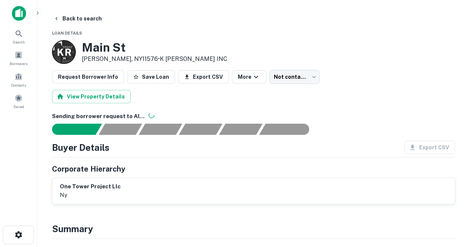
drag, startPoint x: 16, startPoint y: 239, endPoint x: 169, endPoint y: 188, distance: 161.0
click at [169, 188] on div "one tower project llc ny" at bounding box center [253, 190] width 387 height 17
click at [27, 234] on button "button" at bounding box center [18, 234] width 31 height 19
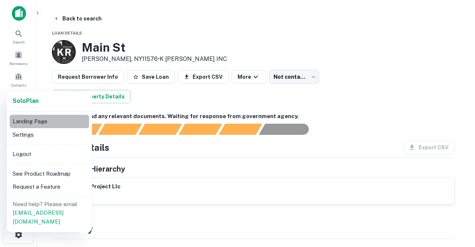
click at [55, 124] on li "Landing Page" at bounding box center [49, 121] width 79 height 13
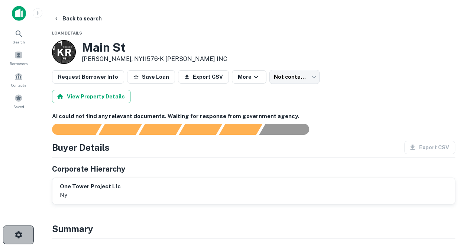
click at [13, 231] on button "button" at bounding box center [18, 234] width 31 height 19
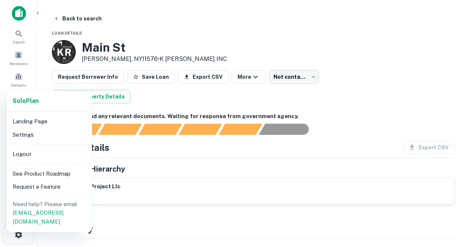
click at [72, 171] on li "See Product Roadmap" at bounding box center [49, 173] width 79 height 13
click at [74, 136] on li "Settings" at bounding box center [49, 134] width 79 height 13
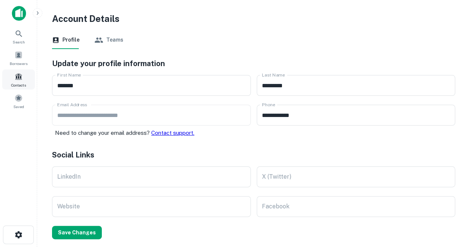
click at [20, 79] on span at bounding box center [18, 76] width 8 height 8
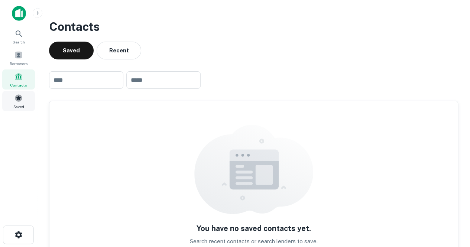
click at [25, 102] on div "Saved" at bounding box center [18, 101] width 33 height 20
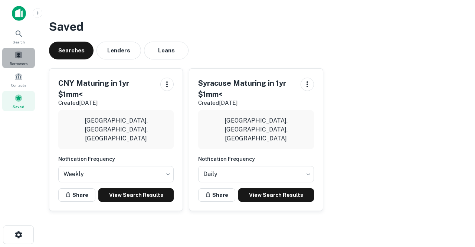
click at [22, 55] on span at bounding box center [18, 55] width 8 height 8
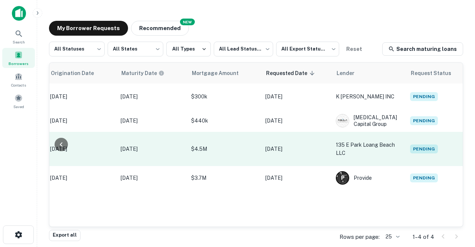
scroll to position [0, 384]
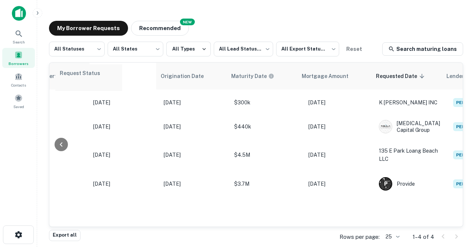
drag, startPoint x: 423, startPoint y: 70, endPoint x: 78, endPoint y: 72, distance: 345.1
click at [78, 72] on table "Lead Status Address Borrower State Property Type Origination Date Maturity Date…" at bounding box center [102, 129] width 767 height 133
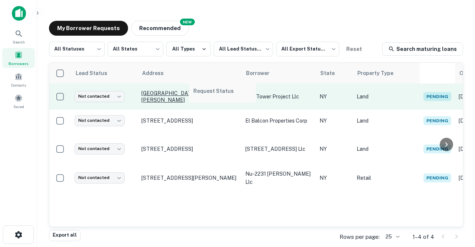
scroll to position [0, 0]
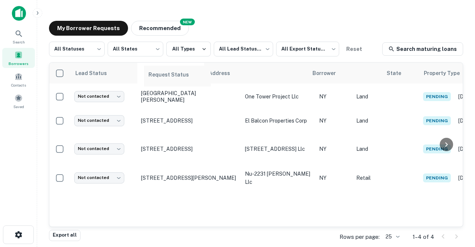
drag, startPoint x: 431, startPoint y: 72, endPoint x: 135, endPoint y: 78, distance: 296.4
click at [135, 78] on table "Lead Status Address Borrower State Property Type Request Status Origination Dat…" at bounding box center [432, 126] width 767 height 127
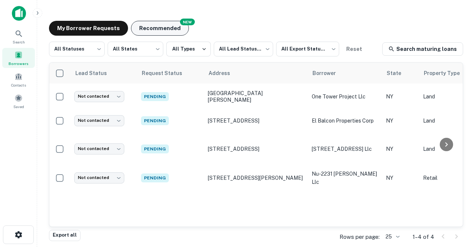
click at [148, 32] on button "Recommended" at bounding box center [160, 28] width 58 height 15
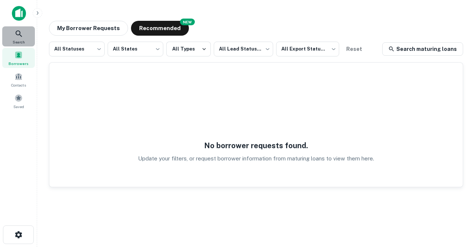
click at [21, 43] on span "Search" at bounding box center [19, 42] width 12 height 6
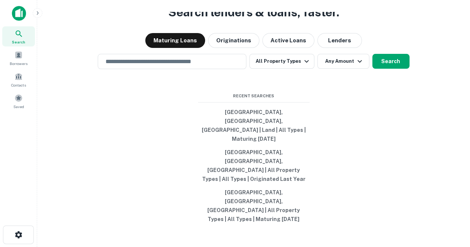
click at [309, 143] on div "Search lenders & loans, faster. Maturing Loans Originations Active Loans Lender…" at bounding box center [253, 141] width 421 height 247
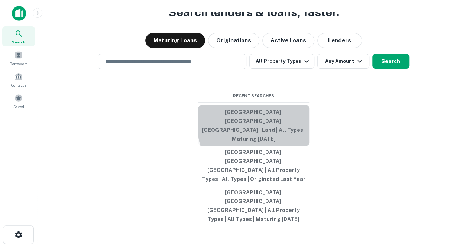
click at [299, 145] on button "[GEOGRAPHIC_DATA], [GEOGRAPHIC_DATA], [GEOGRAPHIC_DATA] | Land | All Types | Ma…" at bounding box center [253, 125] width 111 height 40
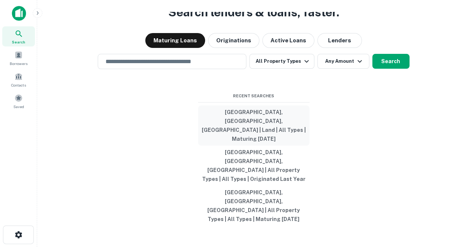
type input "**********"
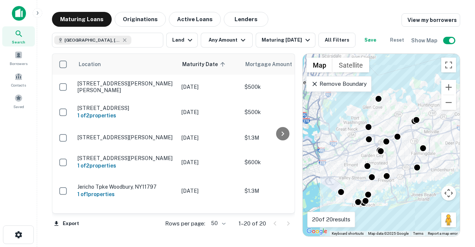
click at [299, 145] on div at bounding box center [299, 144] width 1 height 183
click at [335, 40] on button "All Filters" at bounding box center [337, 40] width 37 height 15
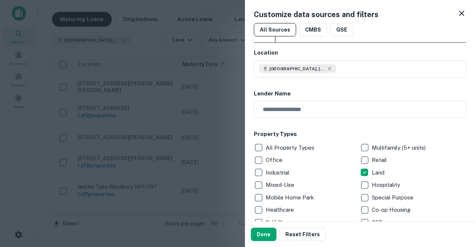
scroll to position [138, 0]
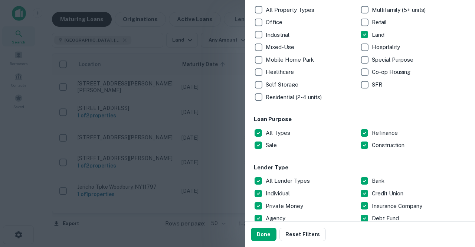
click at [373, 34] on p "Land" at bounding box center [379, 34] width 14 height 9
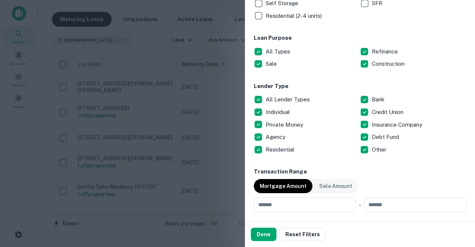
scroll to position [232, 0]
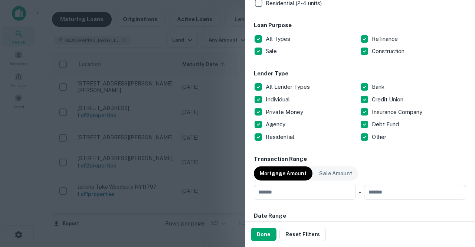
click at [291, 84] on p "All Lender Types" at bounding box center [289, 86] width 46 height 9
click at [388, 123] on p "Debt Fund" at bounding box center [386, 124] width 29 height 9
click at [297, 108] on p "Private Money" at bounding box center [285, 112] width 39 height 9
click at [284, 98] on p "Individual" at bounding box center [279, 99] width 26 height 9
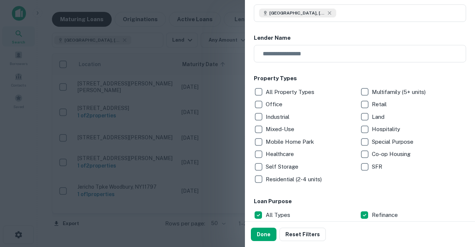
scroll to position [14, 0]
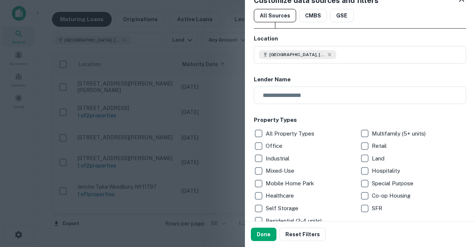
click at [302, 129] on p "All Property Types" at bounding box center [291, 133] width 50 height 9
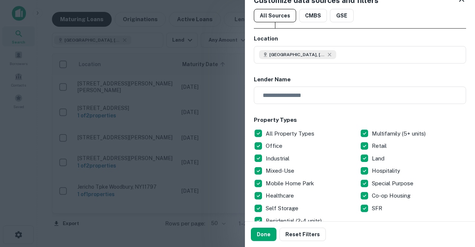
scroll to position [0, 0]
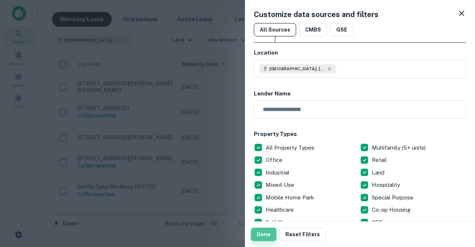
click at [261, 233] on button "Done" at bounding box center [264, 234] width 26 height 13
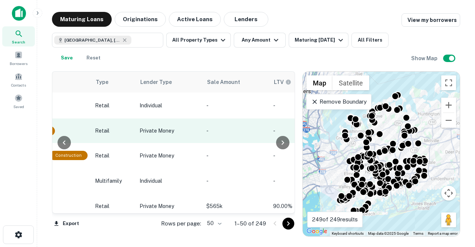
scroll to position [0, 510]
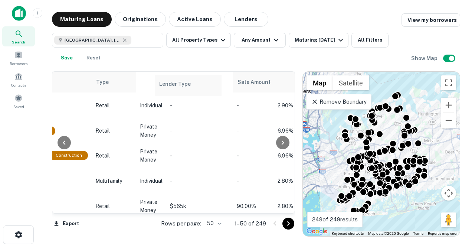
drag, startPoint x: 152, startPoint y: 81, endPoint x: 173, endPoint y: 80, distance: 21.6
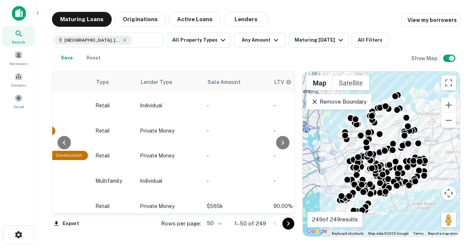
click at [171, 80] on div "Lender Type" at bounding box center [170, 82] width 58 height 9
click at [171, 80] on span "Lender Type" at bounding box center [157, 82] width 32 height 9
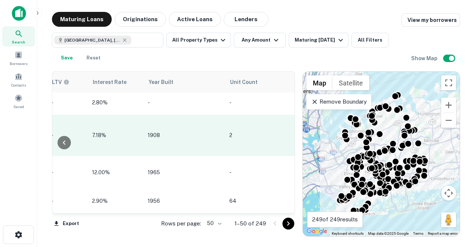
scroll to position [668, 768]
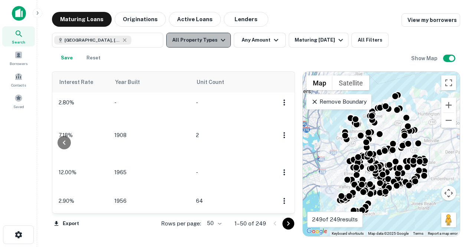
click at [201, 42] on button "All Property Types" at bounding box center [198, 40] width 65 height 15
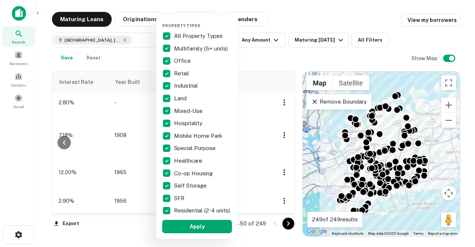
click at [175, 30] on div "All Property Types" at bounding box center [197, 36] width 70 height 13
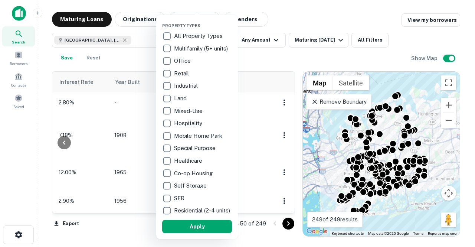
click at [181, 68] on div "Retail" at bounding box center [197, 73] width 70 height 13
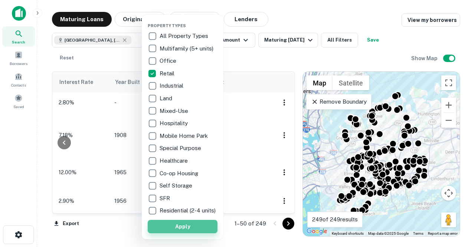
click at [171, 231] on button "Apply" at bounding box center [183, 226] width 70 height 13
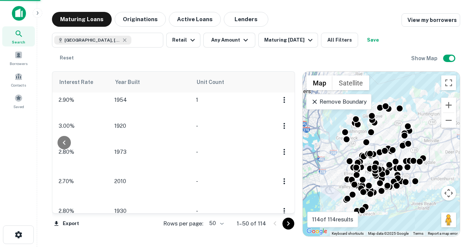
scroll to position [668, 739]
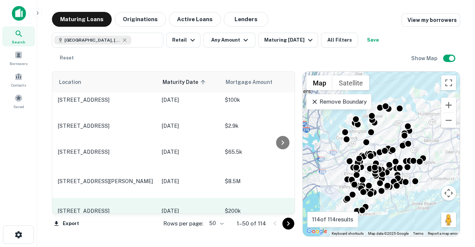
scroll to position [668, 0]
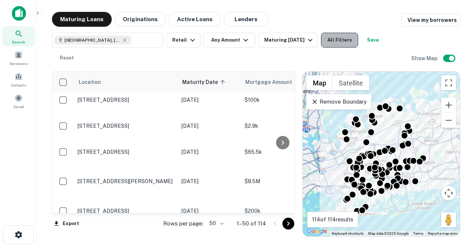
click at [334, 40] on button "All Filters" at bounding box center [339, 40] width 37 height 15
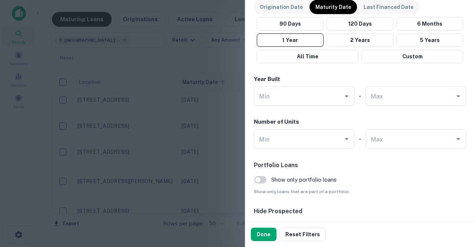
scroll to position [509, 0]
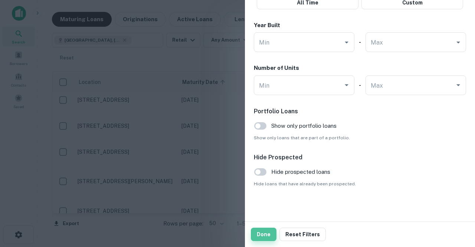
click at [255, 233] on button "Done" at bounding box center [264, 234] width 26 height 13
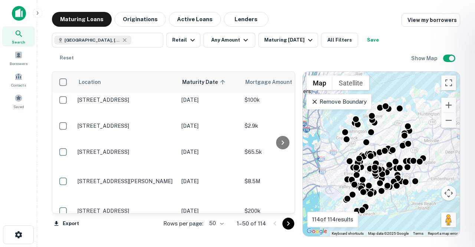
click at [176, 148] on div at bounding box center [237, 123] width 475 height 247
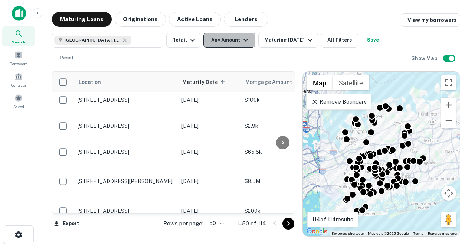
click at [239, 44] on button "Any Amount" at bounding box center [230, 40] width 52 height 15
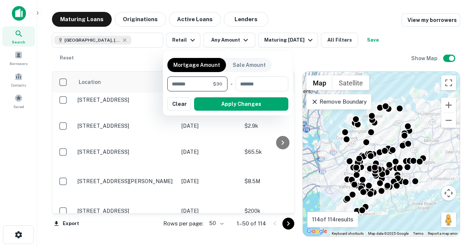
type input "*"
type input "*******"
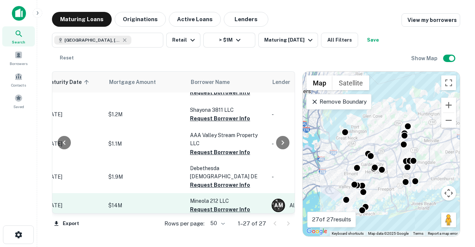
scroll to position [606, 137]
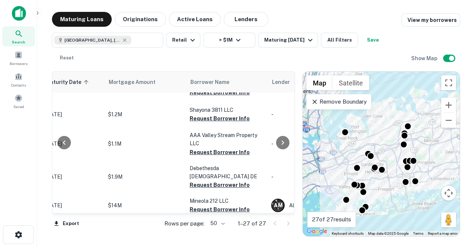
click at [225, 230] on button "Request Borrower Info" at bounding box center [220, 234] width 60 height 9
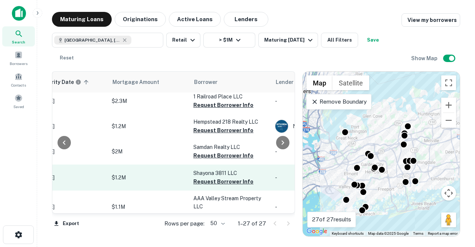
scroll to position [543, 144]
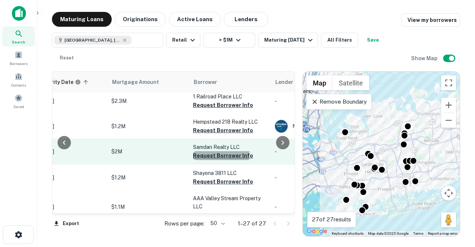
click at [215, 151] on button "Request Borrower Info" at bounding box center [223, 155] width 60 height 9
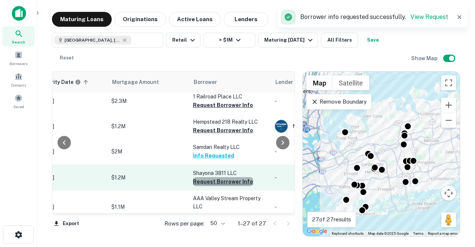
click at [228, 177] on button "Request Borrower Info" at bounding box center [223, 181] width 60 height 9
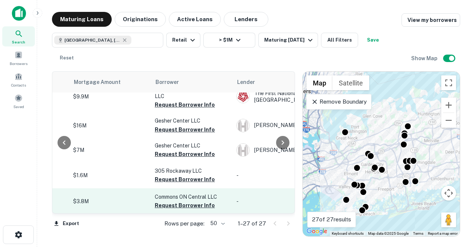
scroll to position [310, 186]
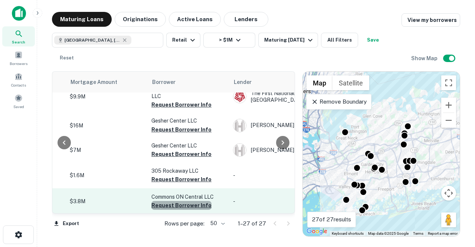
click at [189, 201] on button "Request Borrower Info" at bounding box center [182, 205] width 60 height 9
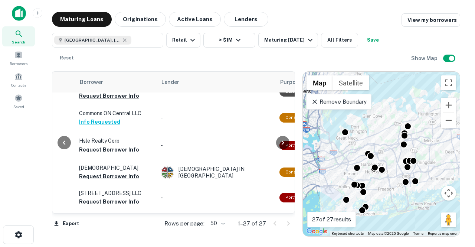
scroll to position [394, 259]
click at [123, 39] on icon at bounding box center [124, 39] width 3 height 3
type input "**********"
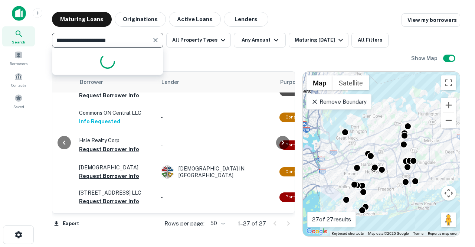
click at [121, 39] on input "**********" at bounding box center [101, 40] width 95 height 10
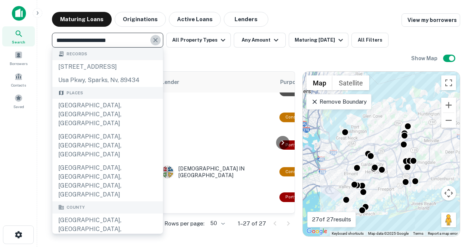
click at [155, 40] on icon "Clear" at bounding box center [155, 40] width 4 height 4
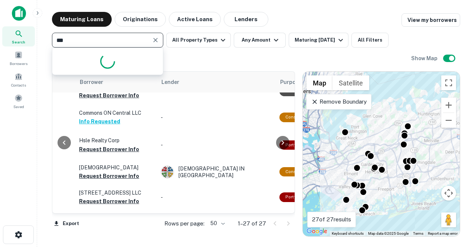
type input "****"
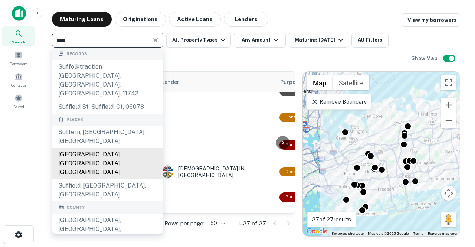
click at [116, 148] on div "Suffolk County, NY, USA" at bounding box center [107, 163] width 111 height 31
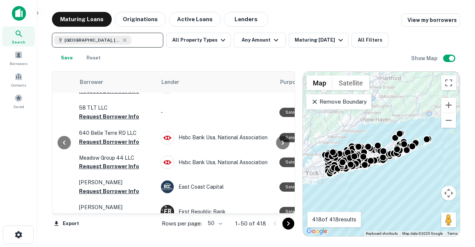
scroll to position [551, 259]
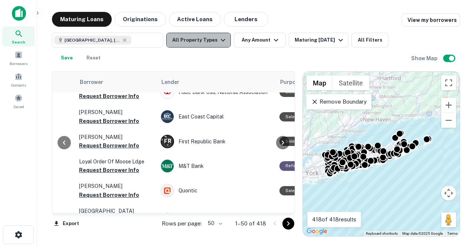
click at [212, 46] on button "All Property Types" at bounding box center [198, 40] width 65 height 15
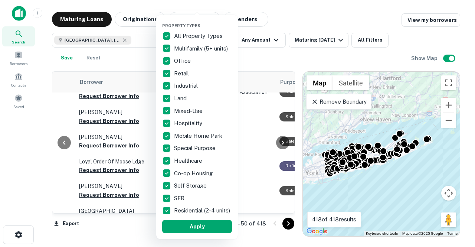
drag, startPoint x: 272, startPoint y: 55, endPoint x: 311, endPoint y: 48, distance: 39.6
click at [311, 48] on div at bounding box center [237, 123] width 475 height 247
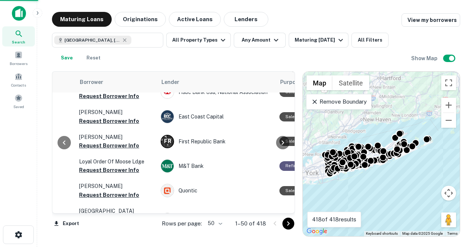
click at [311, 48] on div at bounding box center [237, 123] width 475 height 247
click at [313, 46] on div at bounding box center [237, 123] width 475 height 247
click at [326, 43] on div "Maturing In 6 Months" at bounding box center [320, 40] width 51 height 9
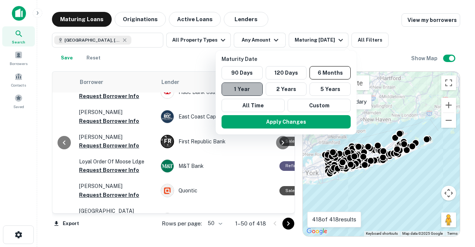
click at [240, 90] on button "1 Year" at bounding box center [242, 88] width 41 height 13
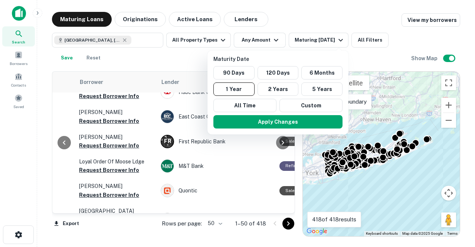
click at [180, 36] on div at bounding box center [237, 123] width 475 height 247
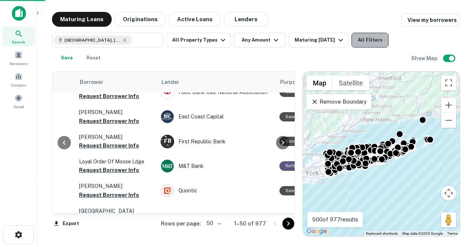
click at [360, 41] on button "All Filters" at bounding box center [370, 40] width 37 height 15
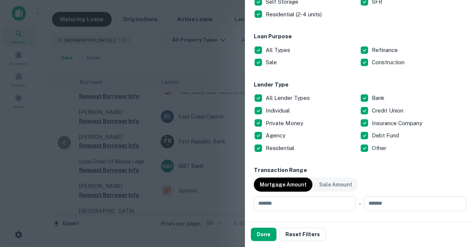
scroll to position [221, 0]
click at [282, 98] on p "All Lender Types" at bounding box center [289, 97] width 46 height 9
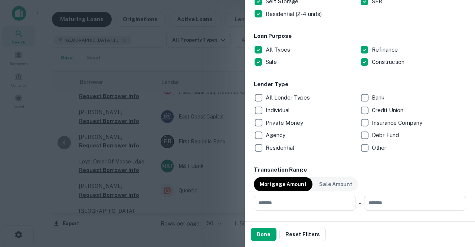
click at [290, 117] on div "Private Money" at bounding box center [307, 123] width 106 height 13
click at [301, 112] on div "Individual" at bounding box center [307, 110] width 106 height 13
click at [389, 131] on p "Debt Fund" at bounding box center [386, 135] width 29 height 9
click at [378, 147] on p "Other" at bounding box center [380, 147] width 16 height 9
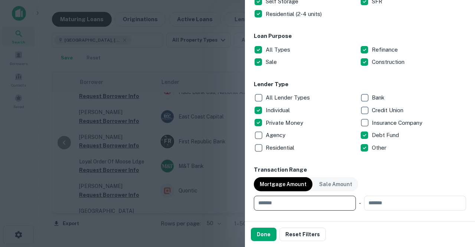
click at [342, 205] on input "number" at bounding box center [302, 203] width 97 height 15
type input "*******"
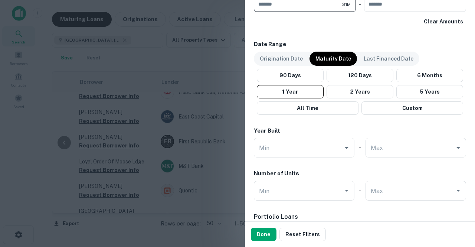
scroll to position [446, 0]
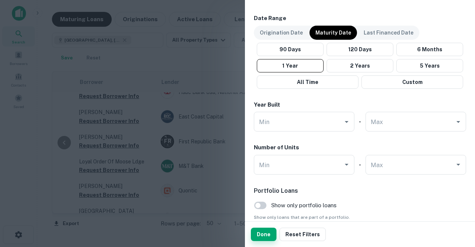
click at [263, 229] on button "Done" at bounding box center [264, 234] width 26 height 13
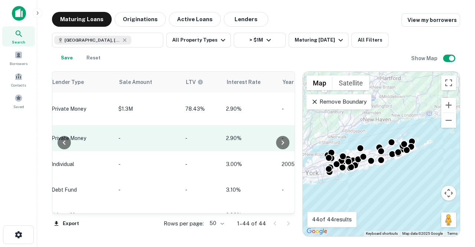
scroll to position [0, 598]
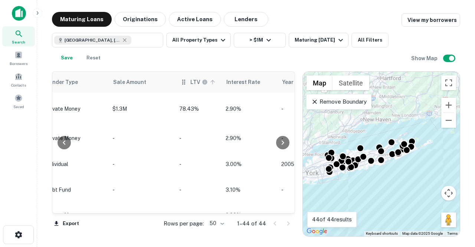
click at [209, 80] on icon at bounding box center [212, 82] width 7 height 7
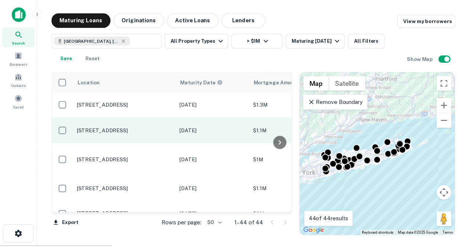
scroll to position [53, 0]
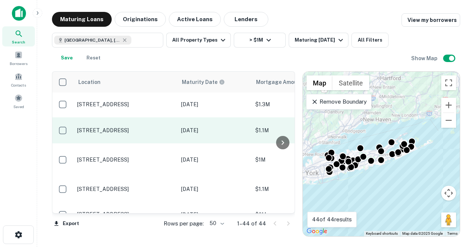
click at [181, 130] on td "Feb 09, 2026" at bounding box center [215, 130] width 74 height 26
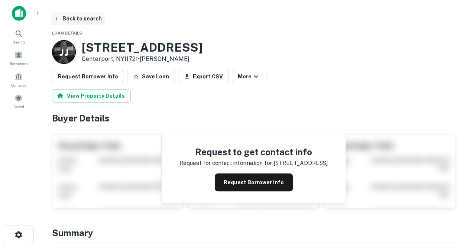
click at [52, 15] on button "Back to search" at bounding box center [78, 18] width 54 height 13
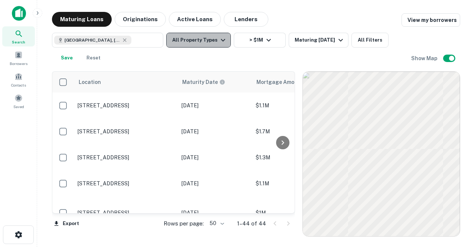
click at [219, 45] on button "All Property Types" at bounding box center [198, 40] width 65 height 15
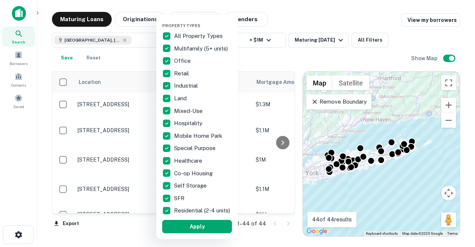
click at [186, 209] on p "Residential (2-4 units)" at bounding box center [203, 210] width 58 height 9
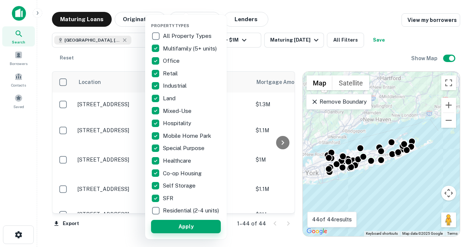
click at [194, 233] on button "Apply" at bounding box center [186, 226] width 70 height 13
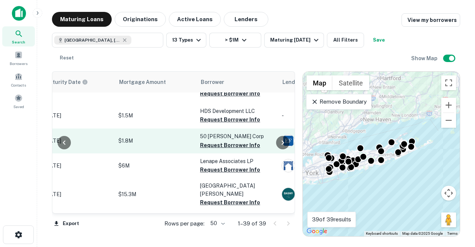
scroll to position [863, 139]
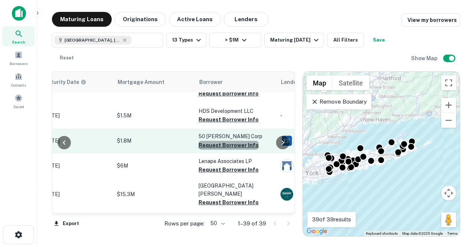
click at [229, 141] on button "Request Borrower Info" at bounding box center [229, 145] width 60 height 9
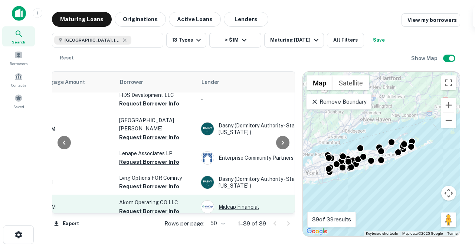
scroll to position [879, 219]
click at [163, 207] on button "Request Borrower Info" at bounding box center [149, 211] width 60 height 9
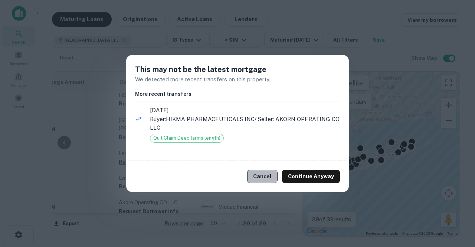
click at [270, 176] on button "Cancel" at bounding box center [262, 176] width 30 height 13
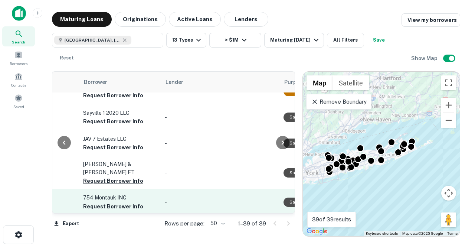
scroll to position [0, 254]
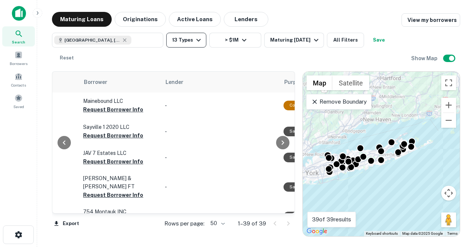
click at [174, 42] on button "13 Types" at bounding box center [186, 40] width 40 height 15
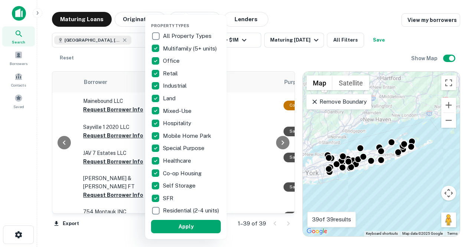
click at [260, 52] on div at bounding box center [237, 123] width 475 height 247
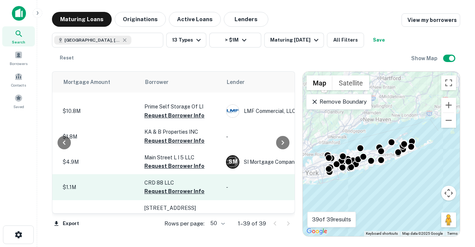
scroll to position [308, 193]
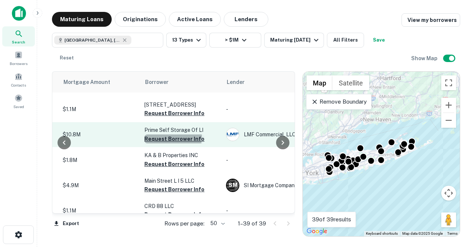
click at [173, 134] on button "Request Borrower Info" at bounding box center [174, 138] width 60 height 9
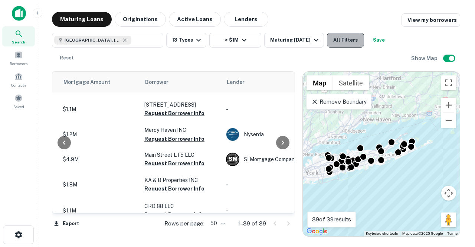
click at [339, 38] on button "All Filters" at bounding box center [345, 40] width 37 height 15
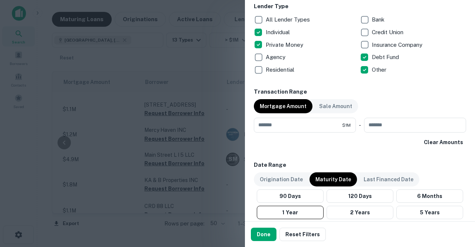
scroll to position [299, 0]
click at [217, 72] on div at bounding box center [237, 123] width 475 height 247
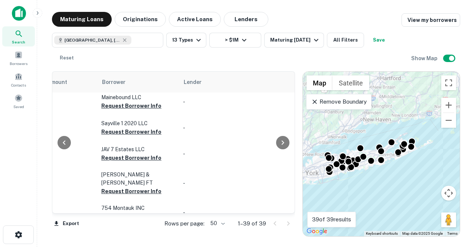
scroll to position [0, 236]
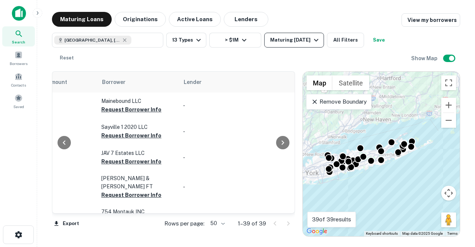
click at [300, 45] on button "Maturing [DATE]" at bounding box center [294, 40] width 60 height 15
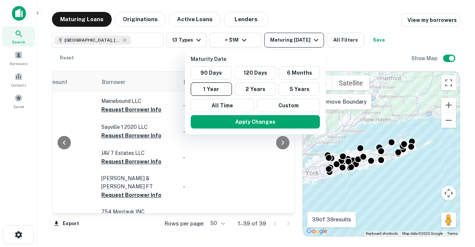
click at [300, 45] on div at bounding box center [237, 123] width 475 height 247
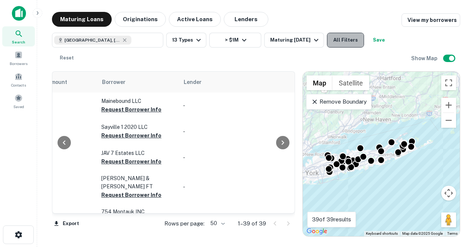
click at [339, 45] on button "All Filters" at bounding box center [345, 40] width 37 height 15
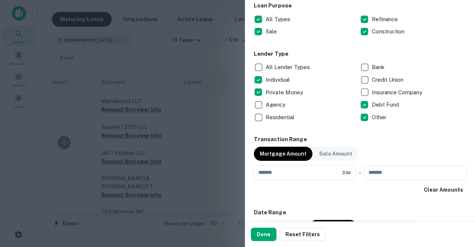
scroll to position [238, 0]
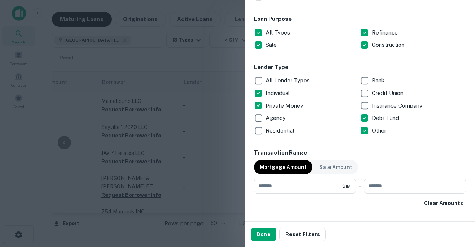
click at [286, 108] on p "Private Money" at bounding box center [285, 105] width 39 height 9
click at [282, 92] on p "Individual" at bounding box center [279, 93] width 26 height 9
click at [381, 110] on div "Insurance Company" at bounding box center [413, 106] width 106 height 13
click at [380, 117] on p "Debt Fund" at bounding box center [386, 118] width 29 height 9
click at [377, 131] on p "Other" at bounding box center [380, 130] width 16 height 9
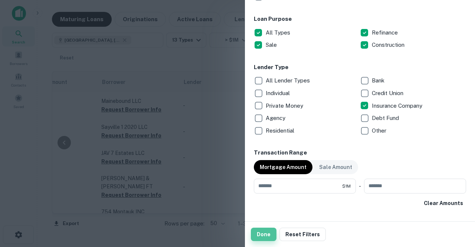
click at [264, 228] on button "Done" at bounding box center [264, 234] width 26 height 13
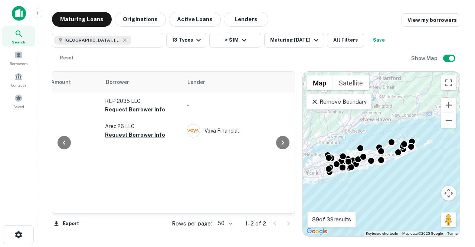
scroll to position [0, 231]
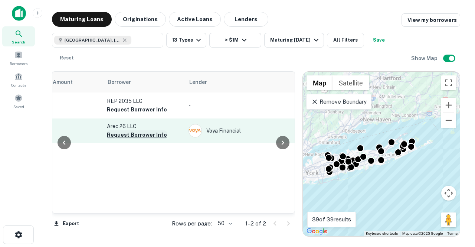
click at [146, 136] on button "Request Borrower Info" at bounding box center [137, 134] width 60 height 9
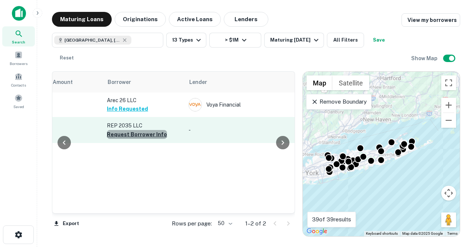
click at [145, 131] on button "Request Borrower Info" at bounding box center [137, 134] width 60 height 9
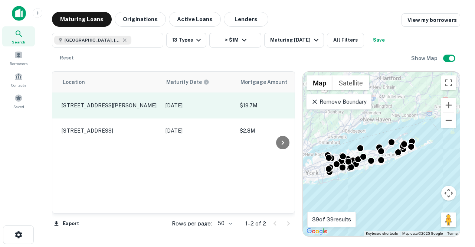
scroll to position [0, 16]
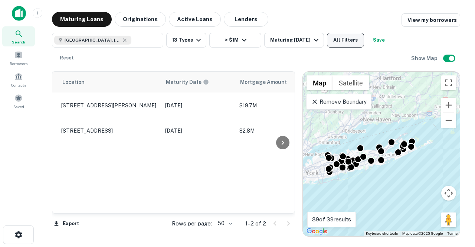
click at [349, 40] on button "All Filters" at bounding box center [345, 40] width 37 height 15
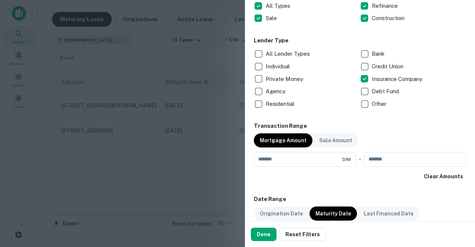
scroll to position [265, 0]
click at [372, 82] on p "Insurance Company" at bounding box center [398, 78] width 52 height 9
click at [376, 92] on p "Debt Fund" at bounding box center [386, 91] width 29 height 9
click at [264, 234] on button "Done" at bounding box center [264, 234] width 26 height 13
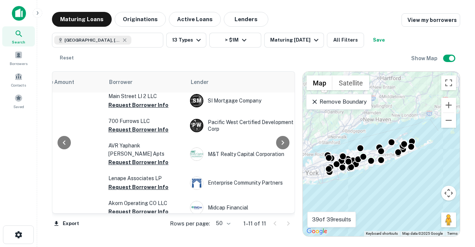
scroll to position [160, 229]
click at [344, 36] on button "All Filters" at bounding box center [345, 40] width 37 height 15
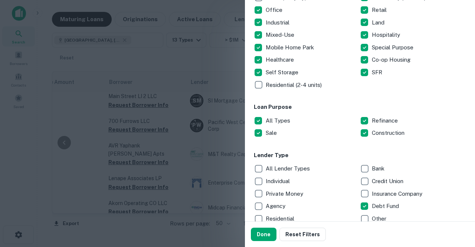
scroll to position [150, 0]
click at [379, 200] on div "Debt Fund" at bounding box center [413, 206] width 106 height 13
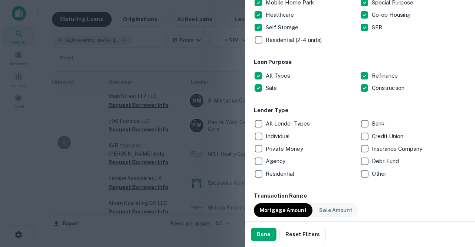
click at [373, 123] on p "Bank" at bounding box center [379, 123] width 14 height 9
click at [264, 231] on button "Done" at bounding box center [264, 234] width 26 height 13
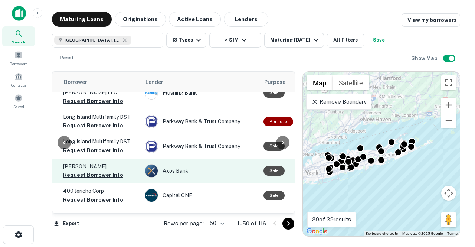
scroll to position [529, 275]
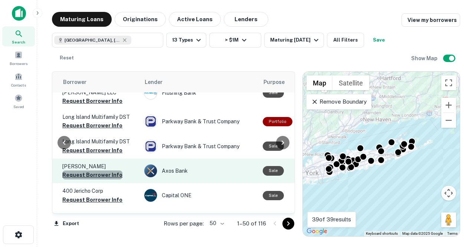
click at [108, 170] on button "Request Borrower Info" at bounding box center [92, 174] width 60 height 9
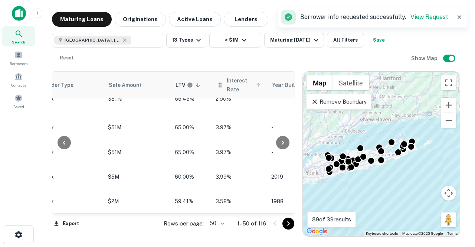
scroll to position [534, 615]
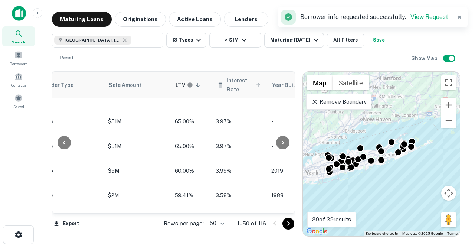
click at [258, 87] on span "Interest Rate" at bounding box center [245, 85] width 36 height 18
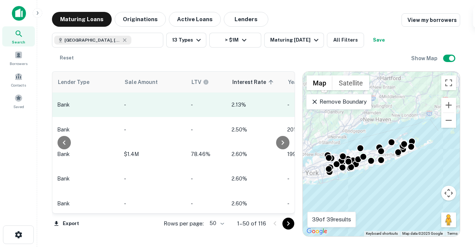
scroll to position [0, 599]
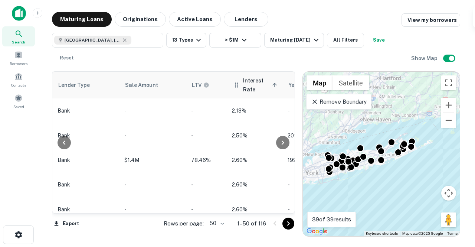
click at [272, 84] on icon at bounding box center [275, 85] width 7 height 7
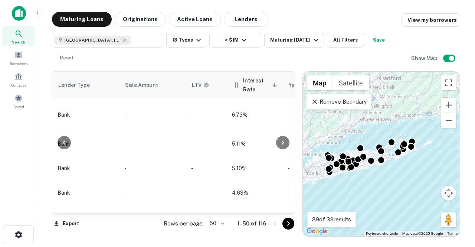
click at [272, 84] on icon at bounding box center [275, 85] width 7 height 7
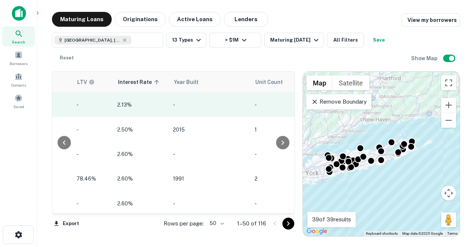
scroll to position [0, 713]
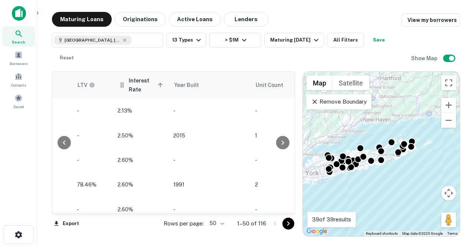
click at [152, 82] on span "Interest Rate sorted ascending" at bounding box center [147, 85] width 36 height 18
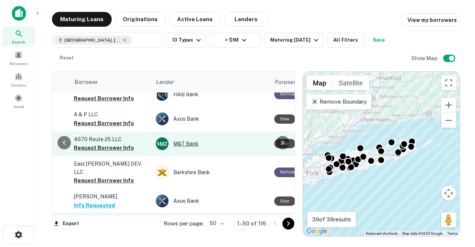
scroll to position [67, 264]
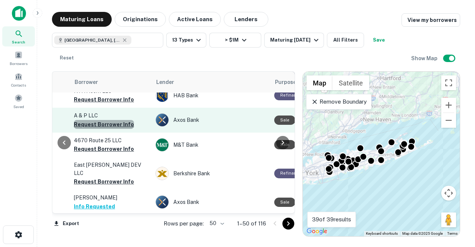
click at [118, 120] on button "Request Borrower Info" at bounding box center [104, 124] width 60 height 9
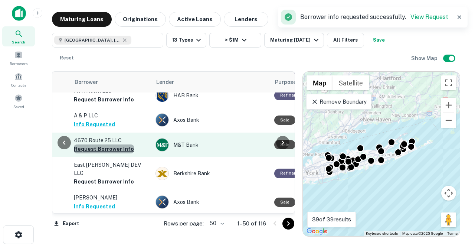
click at [117, 144] on button "Request Borrower Info" at bounding box center [104, 148] width 60 height 9
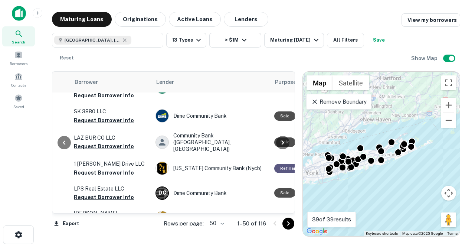
scroll to position [389, 264]
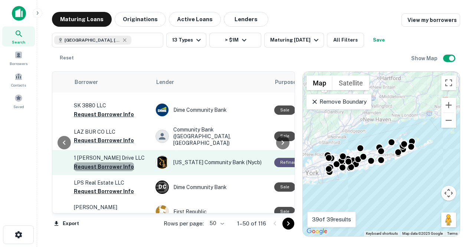
click at [117, 162] on button "Request Borrower Info" at bounding box center [104, 166] width 60 height 9
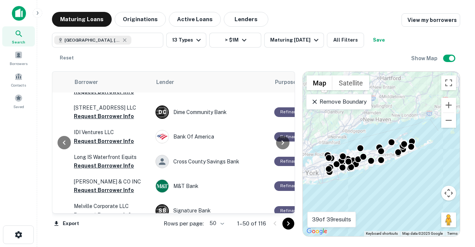
scroll to position [835, 264]
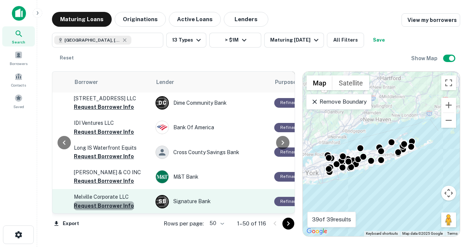
click at [111, 201] on button "Request Borrower Info" at bounding box center [104, 205] width 60 height 9
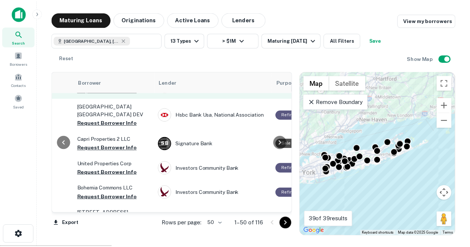
scroll to position [1001, 260]
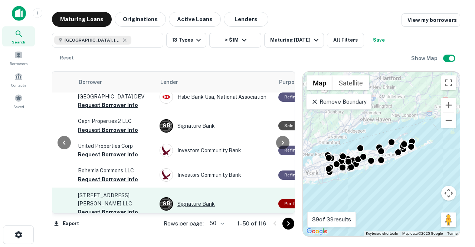
click at [203, 197] on div "S B Signature Bank" at bounding box center [215, 203] width 111 height 13
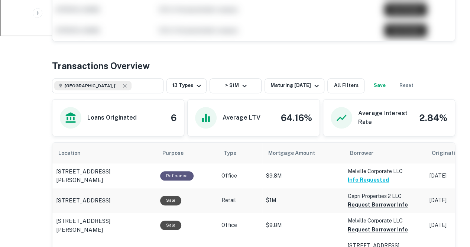
scroll to position [250, 0]
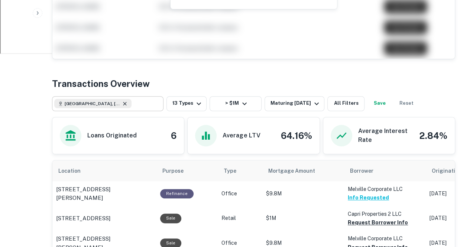
click at [122, 101] on icon at bounding box center [125, 104] width 6 height 6
type input "**********"
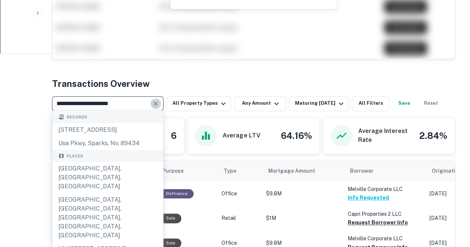
click at [155, 101] on icon "Clear" at bounding box center [155, 103] width 7 height 7
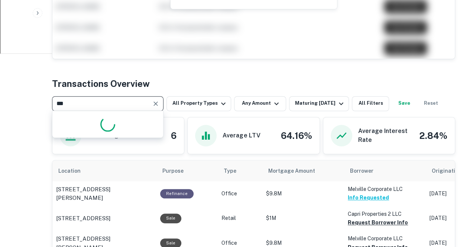
type input "****"
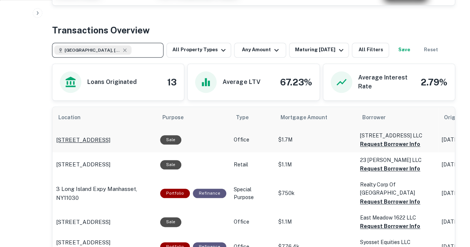
scroll to position [310, 0]
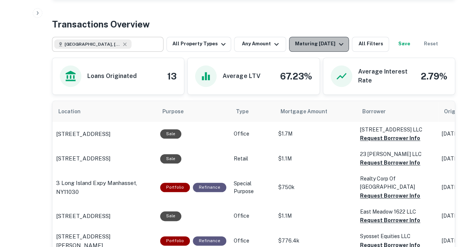
click at [319, 43] on div "Maturing In 6 Months" at bounding box center [320, 44] width 51 height 9
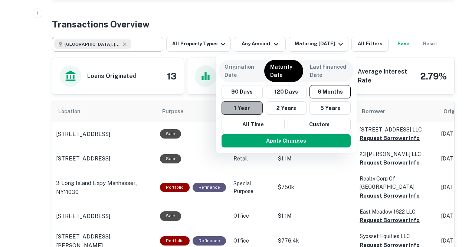
click at [256, 112] on button "1 Year" at bounding box center [242, 107] width 41 height 13
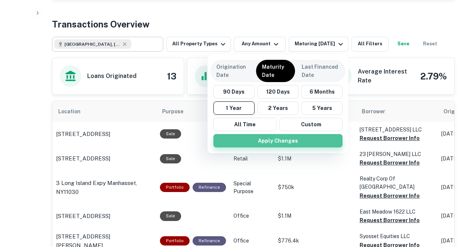
click at [267, 135] on button "Apply Changes" at bounding box center [278, 140] width 129 height 13
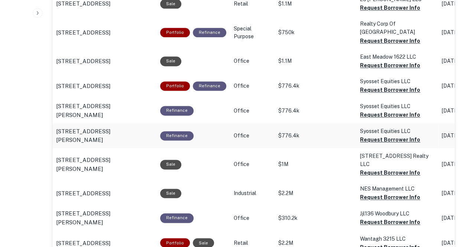
scroll to position [465, 0]
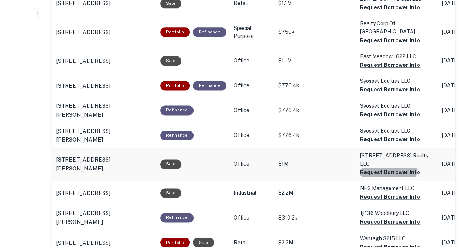
click at [378, 168] on button "Request Borrower Info" at bounding box center [390, 172] width 60 height 9
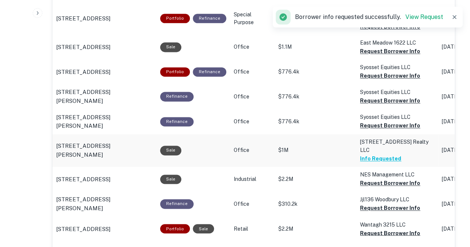
scroll to position [479, 0]
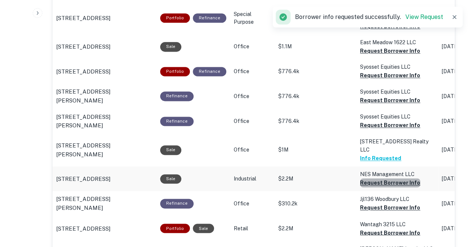
click at [398, 178] on button "Request Borrower Info" at bounding box center [390, 182] width 60 height 9
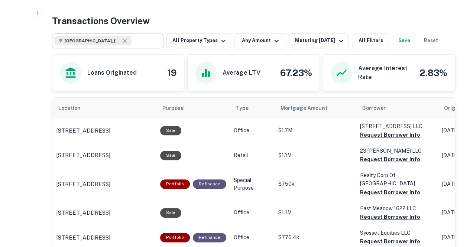
scroll to position [279, 0]
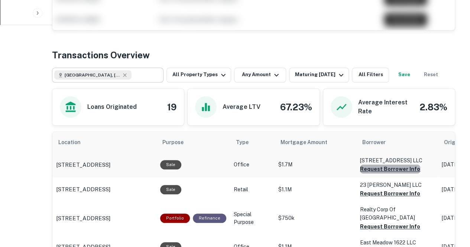
click at [390, 165] on button "Request Borrower Info" at bounding box center [390, 169] width 60 height 9
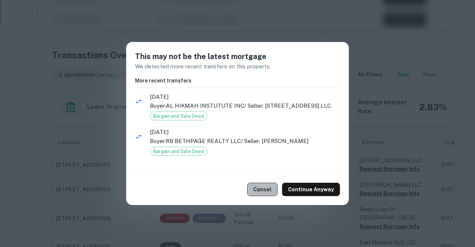
click at [261, 188] on button "Cancel" at bounding box center [262, 189] width 30 height 13
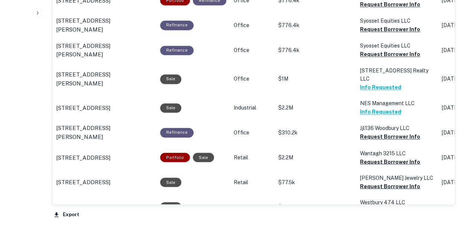
scroll to position [550, 0]
click at [394, 157] on button "Request Borrower Info" at bounding box center [390, 161] width 60 height 9
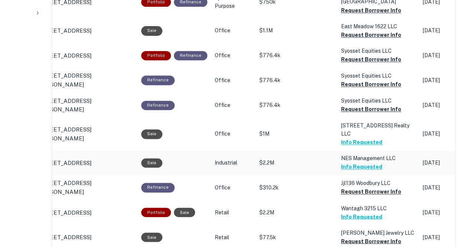
scroll to position [0, 20]
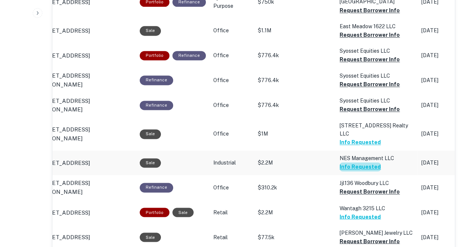
click at [355, 162] on button "Info Requested" at bounding box center [359, 166] width 41 height 9
click at [353, 212] on button "Info Requested" at bounding box center [359, 216] width 41 height 9
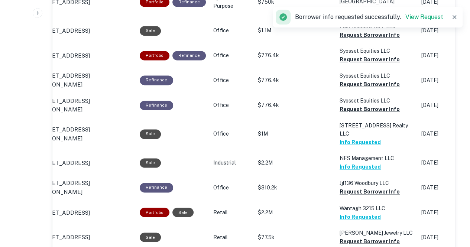
click at [418, 13] on p "Borrower info requested successfully. View Request" at bounding box center [369, 17] width 148 height 9
click at [418, 19] on link "View Request" at bounding box center [424, 16] width 38 height 7
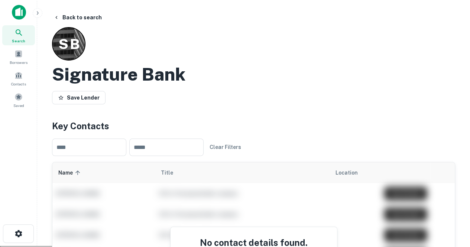
scroll to position [0, 0]
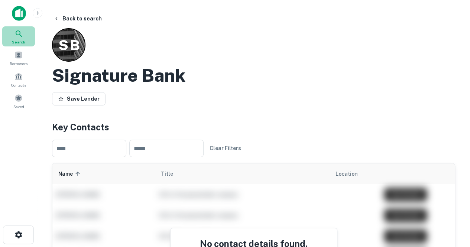
click at [22, 28] on div "Search" at bounding box center [18, 36] width 33 height 20
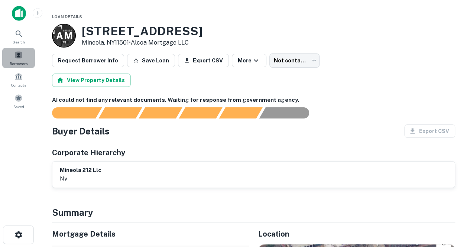
click at [24, 56] on div "Borrowers" at bounding box center [18, 58] width 33 height 20
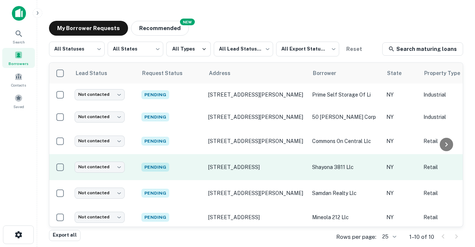
scroll to position [112, 0]
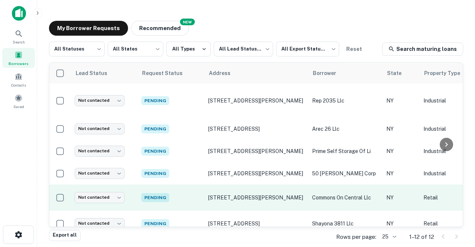
scroll to position [160, 0]
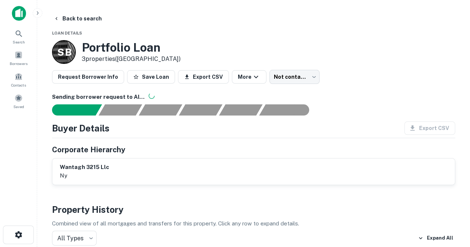
scroll to position [0, 0]
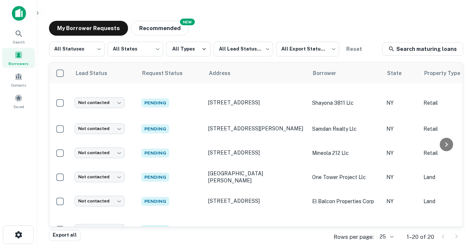
scroll to position [313, 0]
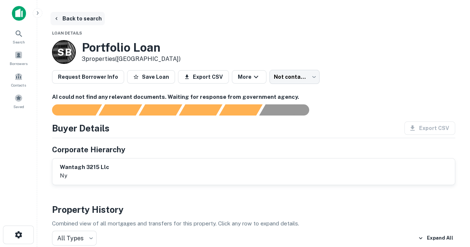
click at [64, 16] on button "Back to search" at bounding box center [78, 18] width 54 height 13
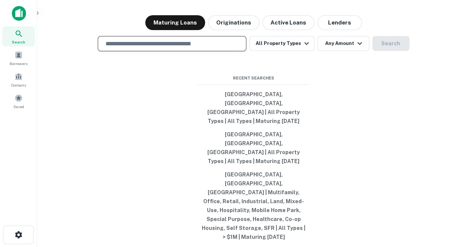
click at [103, 48] on input "text" at bounding box center [172, 43] width 142 height 9
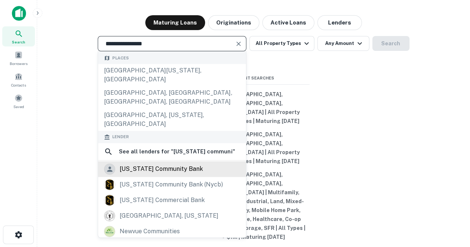
scroll to position [52, 0]
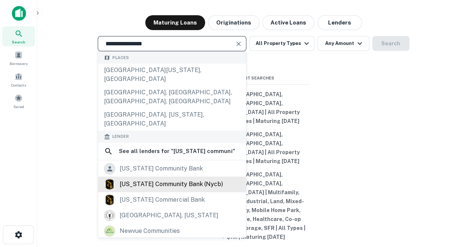
type input "**********"
click at [180, 190] on div "[US_STATE] community bank (nycb)" at bounding box center [171, 184] width 103 height 11
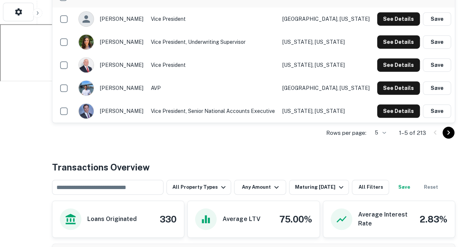
scroll to position [361, 0]
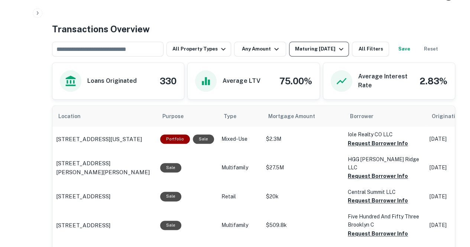
click at [304, 52] on div "Maturing [DATE]" at bounding box center [320, 49] width 51 height 9
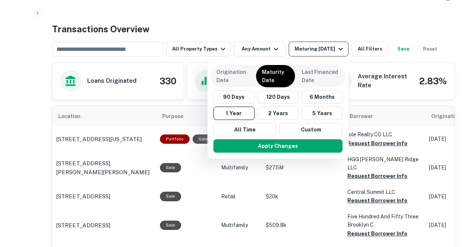
click at [304, 52] on div at bounding box center [237, 123] width 475 height 247
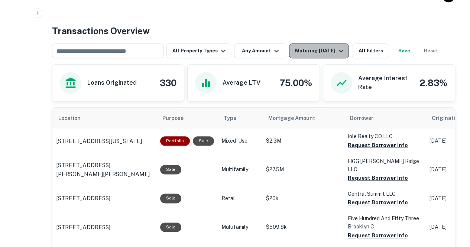
click at [311, 54] on div "Maturing [DATE]" at bounding box center [320, 50] width 51 height 9
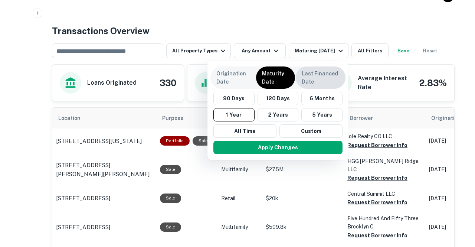
click at [315, 74] on p "Last Financed Date" at bounding box center [321, 77] width 38 height 16
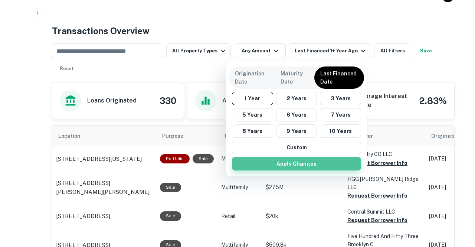
click at [334, 161] on button "Apply Changes" at bounding box center [296, 163] width 129 height 13
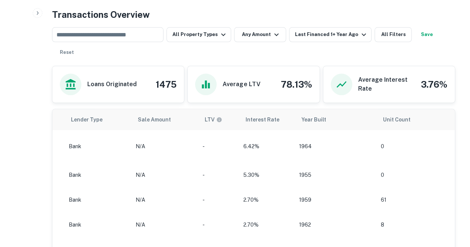
scroll to position [0, 558]
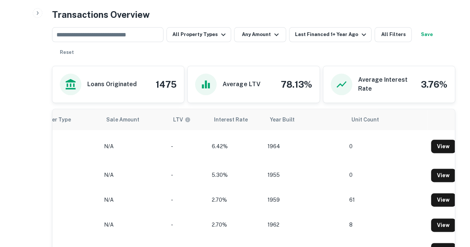
click at [334, 163] on td "1955" at bounding box center [305, 175] width 82 height 25
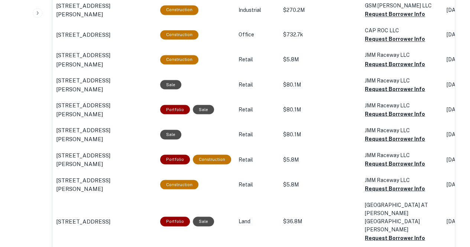
scroll to position [652, 0]
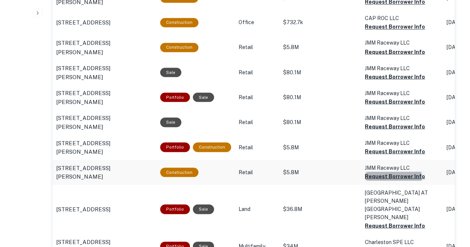
click at [380, 172] on button "Request Borrower Info" at bounding box center [395, 176] width 60 height 9
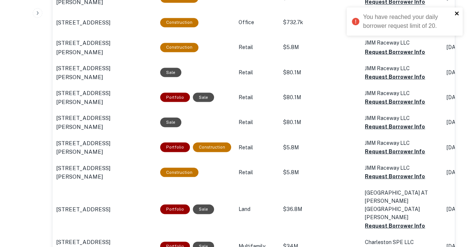
click at [458, 11] on icon "close" at bounding box center [456, 13] width 5 height 6
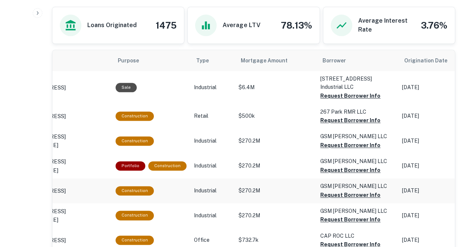
scroll to position [477, 0]
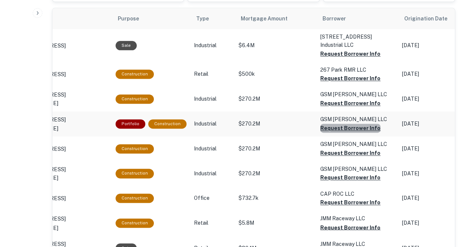
click at [357, 124] on button "Request Borrower Info" at bounding box center [350, 128] width 60 height 9
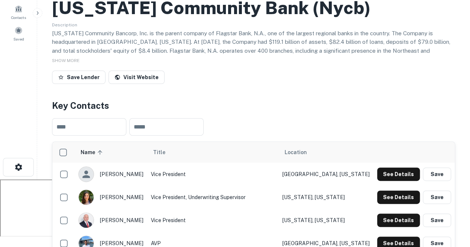
scroll to position [0, 0]
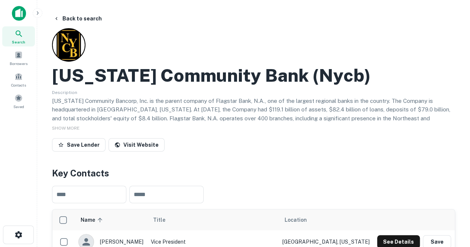
click at [309, 53] on div "[US_STATE] Community Bank (nycb) Description [US_STATE] Community Bancorp, Inc.…" at bounding box center [253, 91] width 403 height 126
